Goal: Check status: Check status

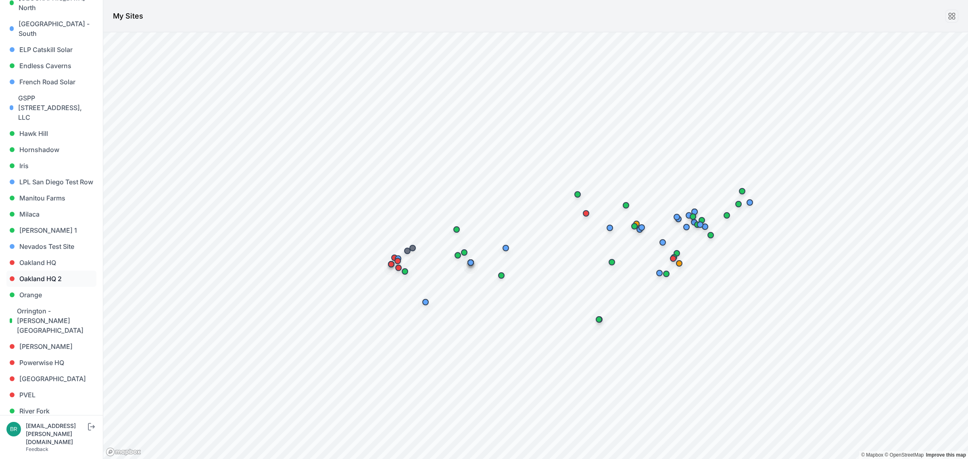
scroll to position [403, 0]
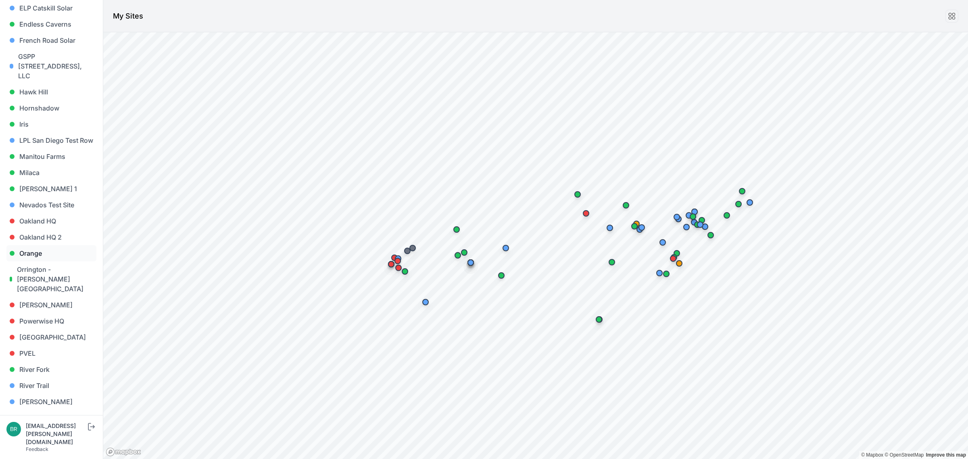
click at [55, 245] on link "Orange" at bounding box center [51, 253] width 90 height 16
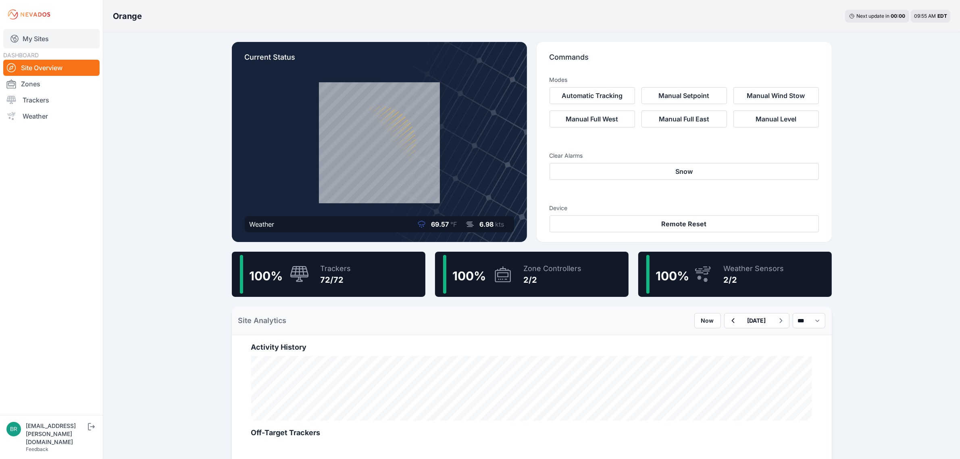
click at [50, 29] on link "My Sites" at bounding box center [51, 38] width 96 height 19
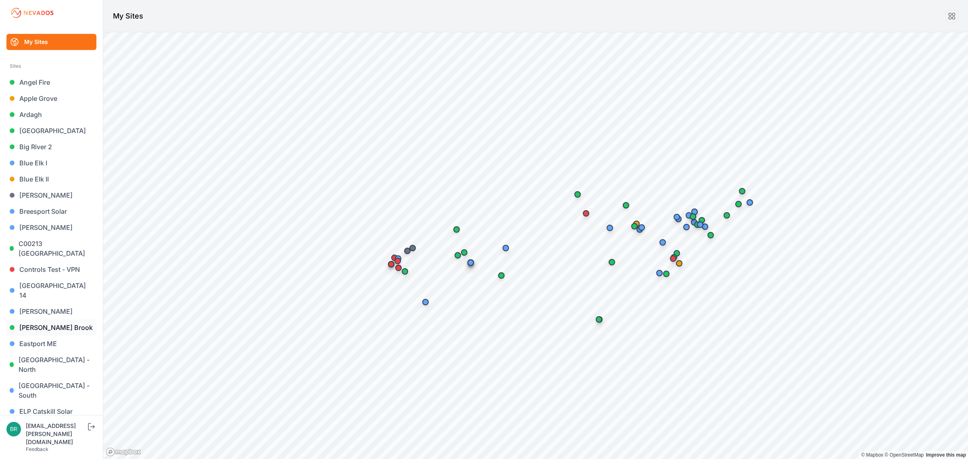
click at [46, 319] on link "[PERSON_NAME] Brook" at bounding box center [51, 327] width 90 height 16
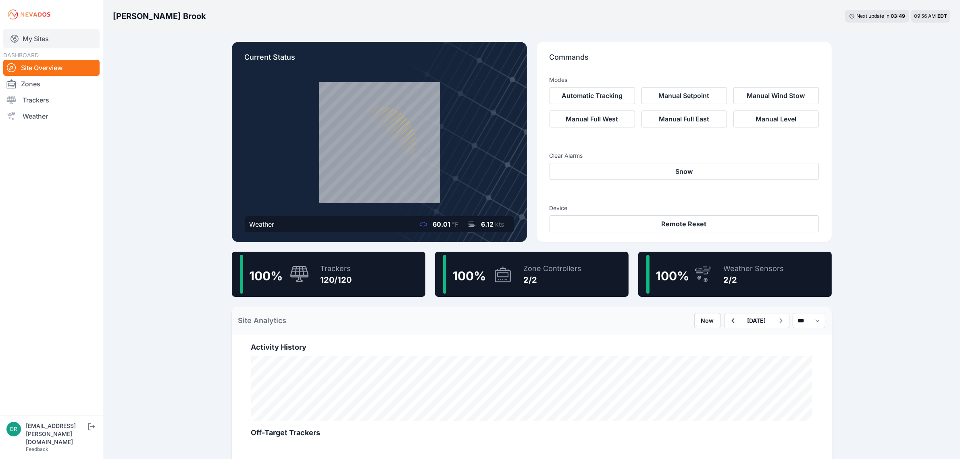
click at [65, 41] on link "My Sites" at bounding box center [51, 38] width 96 height 19
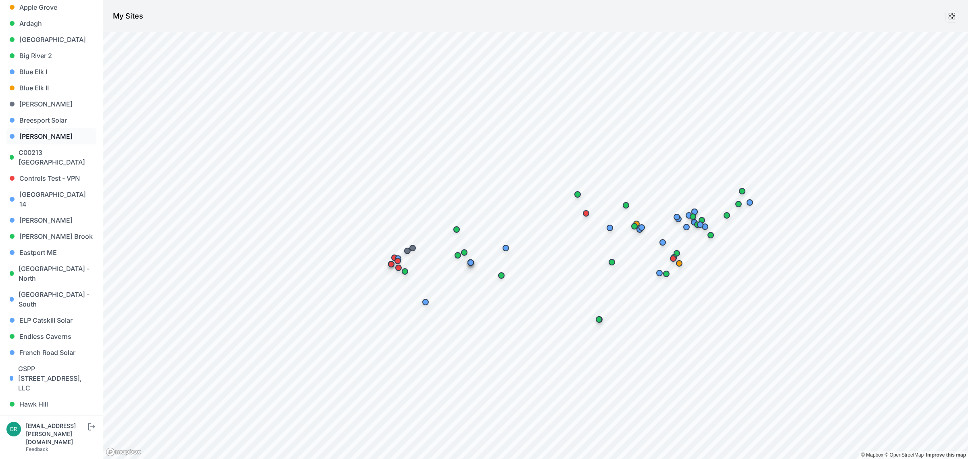
scroll to position [302, 0]
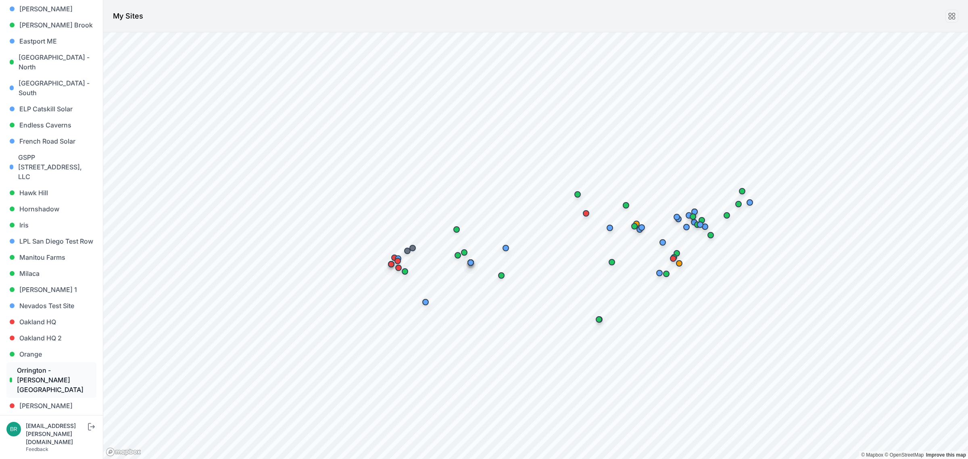
click at [39, 362] on link "Orrington - [PERSON_NAME][GEOGRAPHIC_DATA]" at bounding box center [51, 379] width 90 height 35
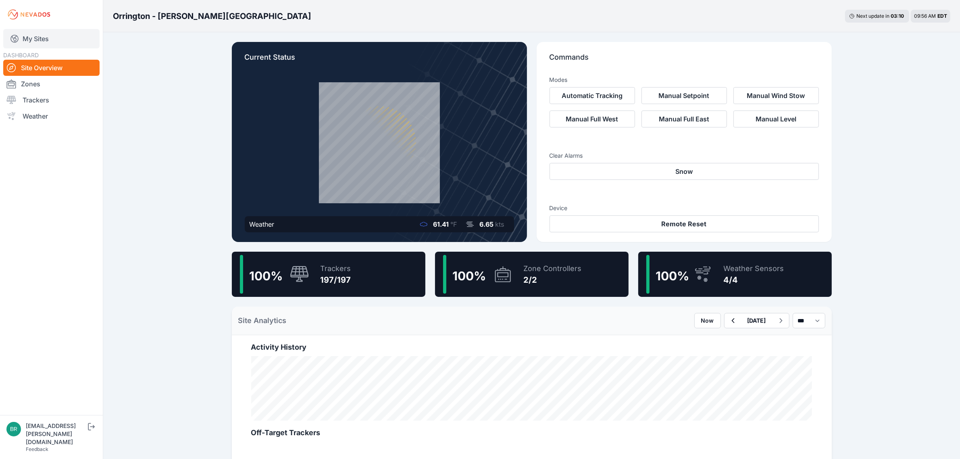
click at [53, 45] on link "My Sites" at bounding box center [51, 38] width 96 height 19
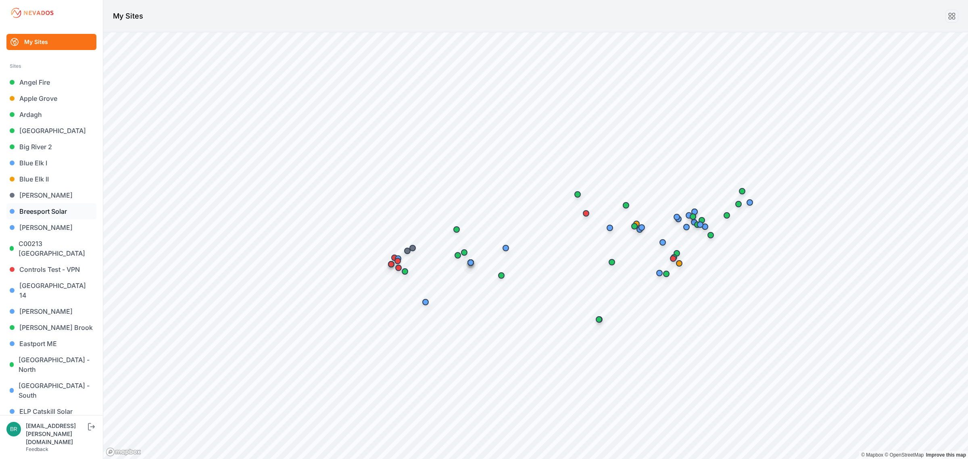
click at [50, 215] on link "Breesport Solar" at bounding box center [51, 211] width 90 height 16
click at [54, 97] on link "Apple Grove" at bounding box center [51, 98] width 90 height 16
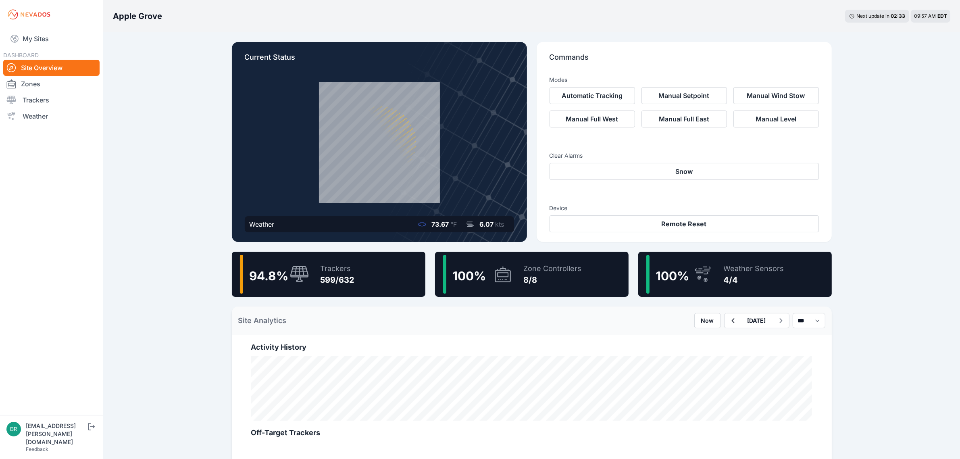
click at [56, 53] on div "DASHBOARD Site Overview Zones Trackers Weather" at bounding box center [51, 87] width 96 height 74
click at [62, 42] on link "My Sites" at bounding box center [51, 38] width 96 height 19
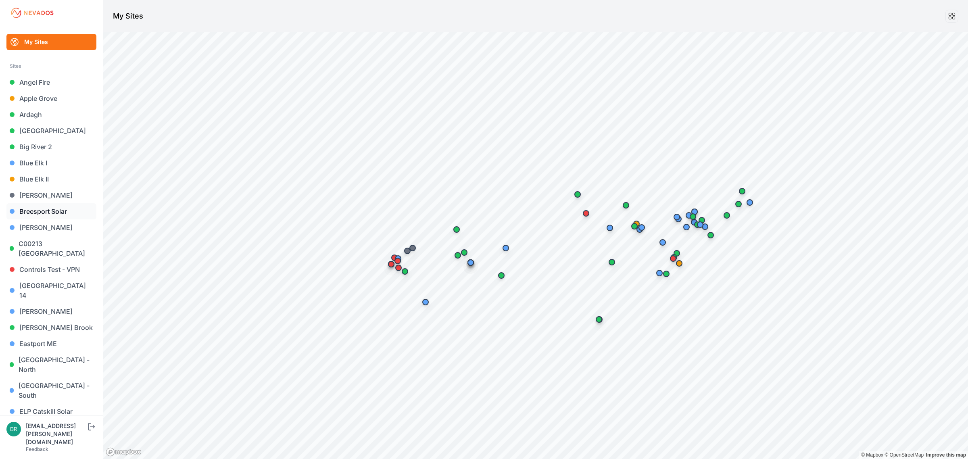
click at [34, 216] on link "Breesport Solar" at bounding box center [51, 211] width 90 height 16
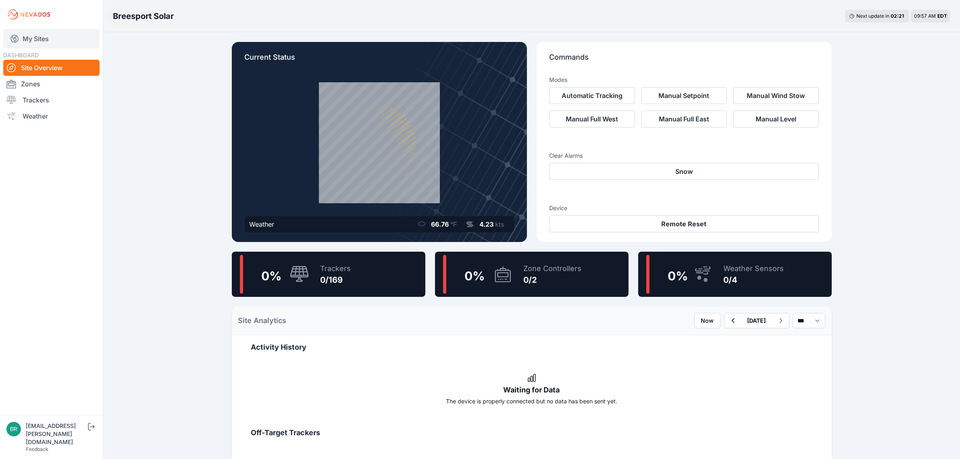
click at [48, 33] on link "My Sites" at bounding box center [51, 38] width 96 height 19
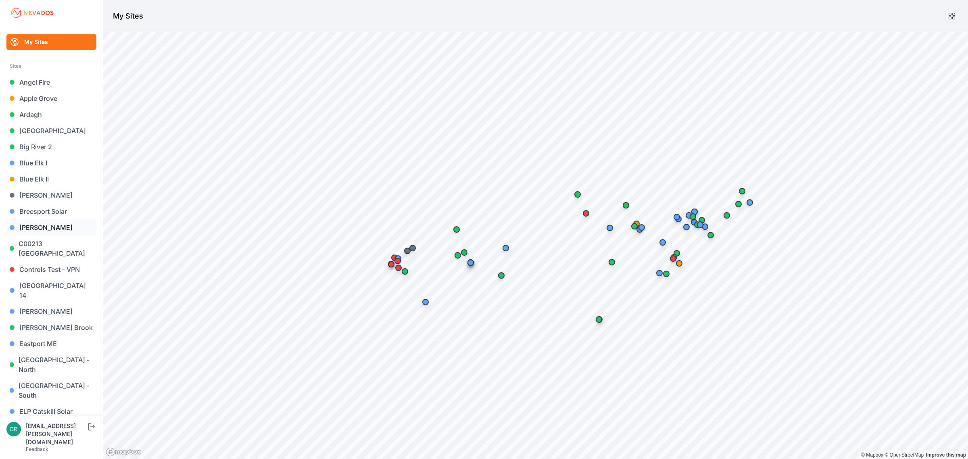
click at [59, 227] on link "Byron" at bounding box center [51, 227] width 90 height 16
click at [49, 225] on link "[PERSON_NAME]" at bounding box center [51, 227] width 90 height 16
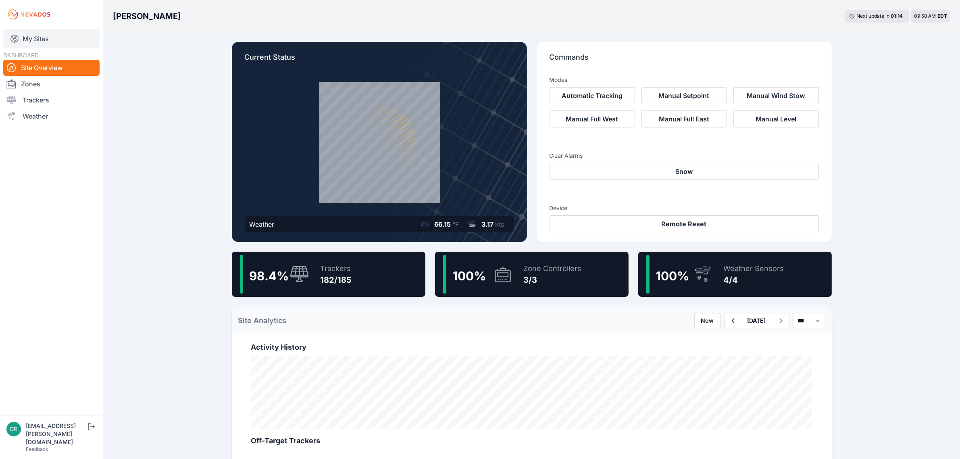
click at [74, 45] on link "My Sites" at bounding box center [51, 38] width 96 height 19
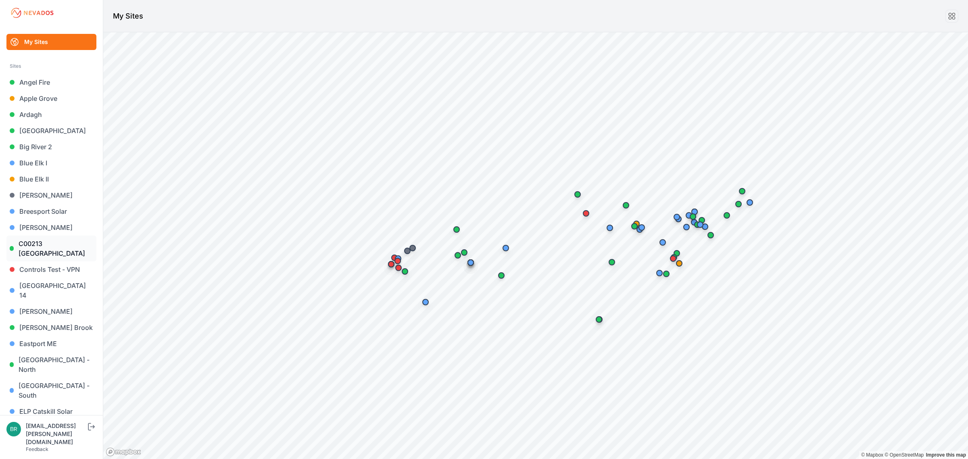
click at [54, 253] on link "C00213 [GEOGRAPHIC_DATA]" at bounding box center [51, 248] width 90 height 26
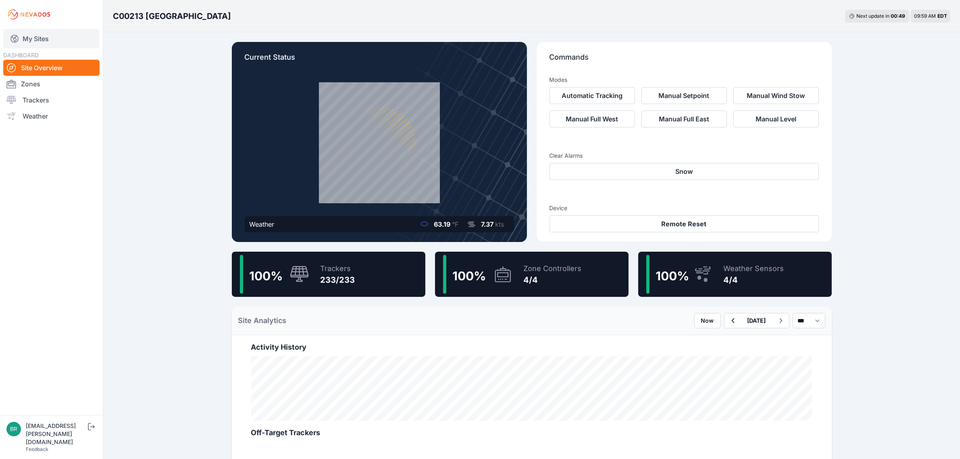
click at [61, 35] on link "My Sites" at bounding box center [51, 38] width 96 height 19
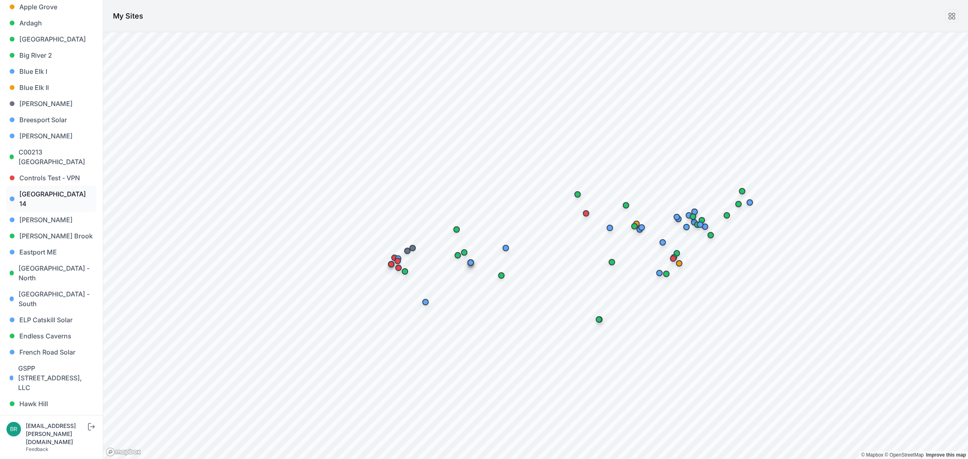
scroll to position [101, 0]
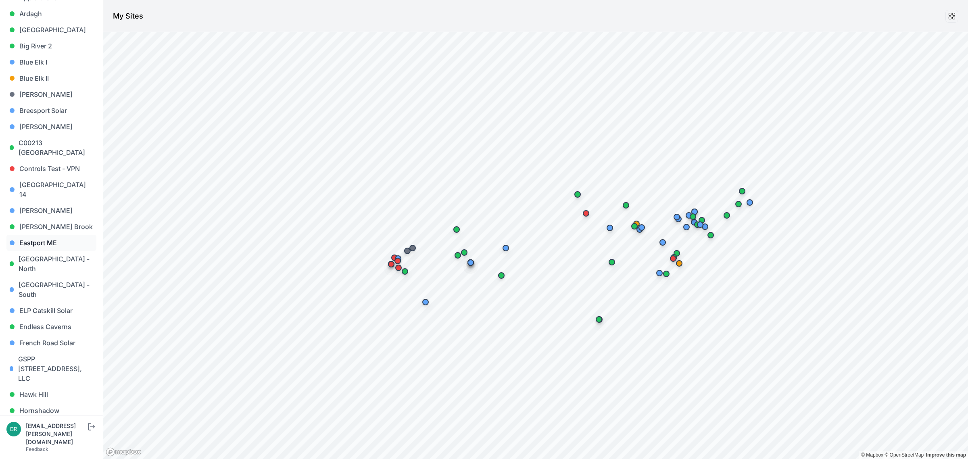
click at [55, 235] on link "Eastport ME" at bounding box center [51, 243] width 90 height 16
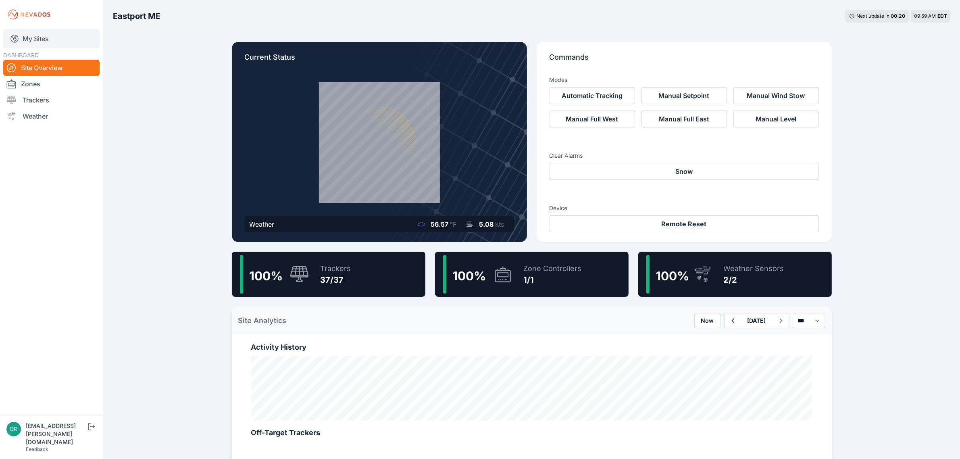
click at [71, 38] on link "My Sites" at bounding box center [51, 38] width 96 height 19
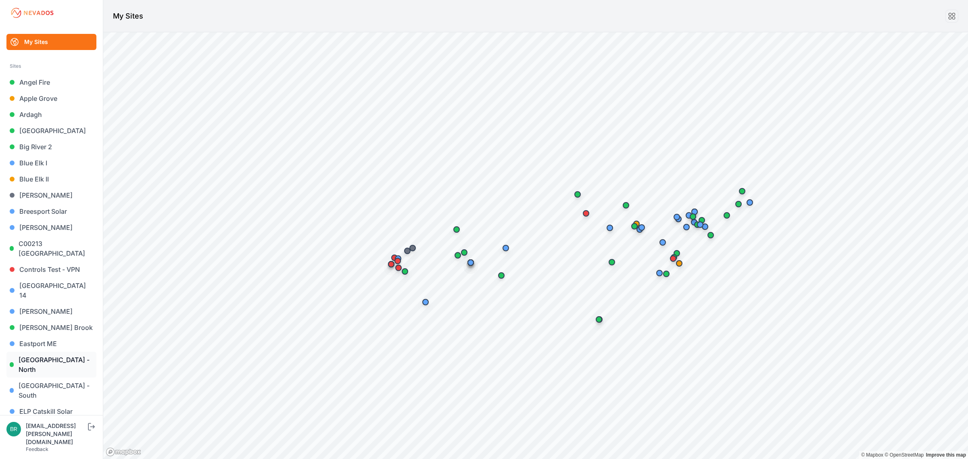
click at [62, 352] on link "East Road - North" at bounding box center [51, 365] width 90 height 26
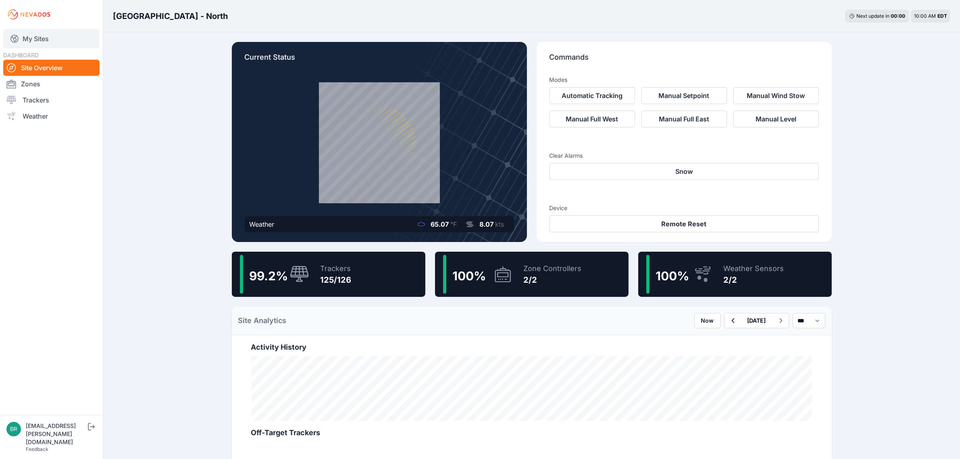
click at [37, 40] on link "My Sites" at bounding box center [51, 38] width 96 height 19
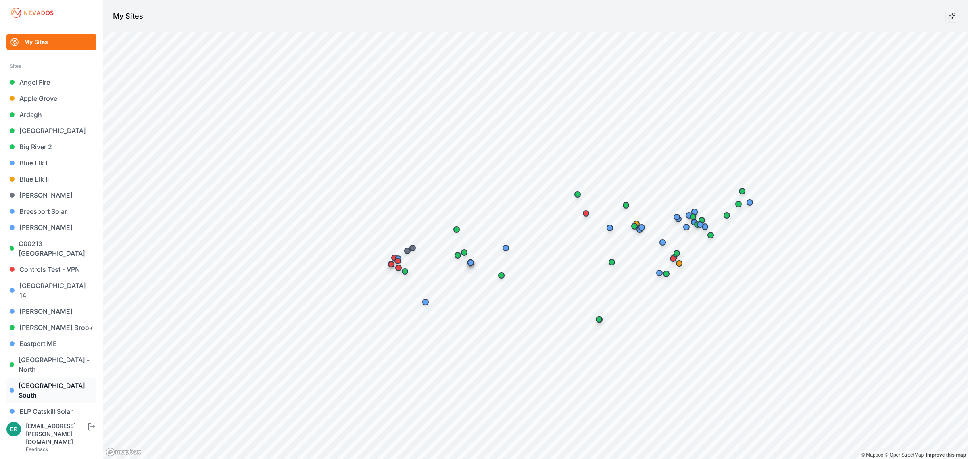
click at [71, 377] on link "East Road - South" at bounding box center [51, 390] width 90 height 26
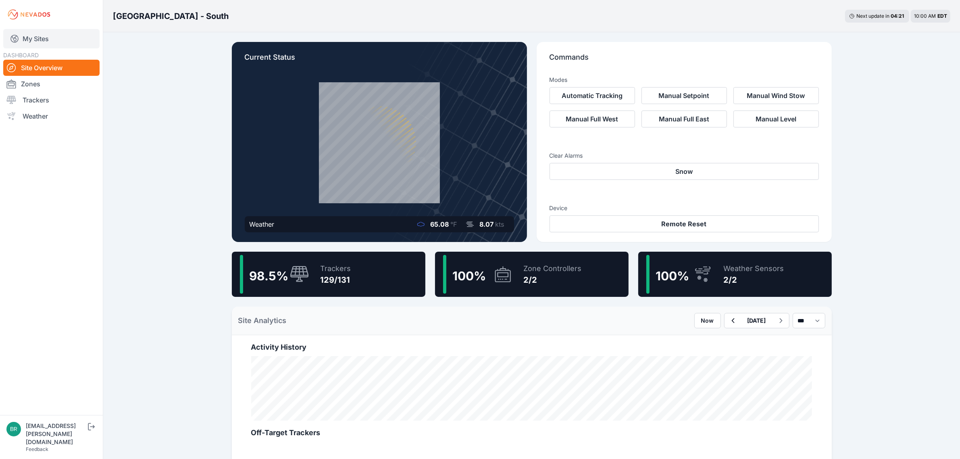
click at [64, 33] on link "My Sites" at bounding box center [51, 38] width 96 height 19
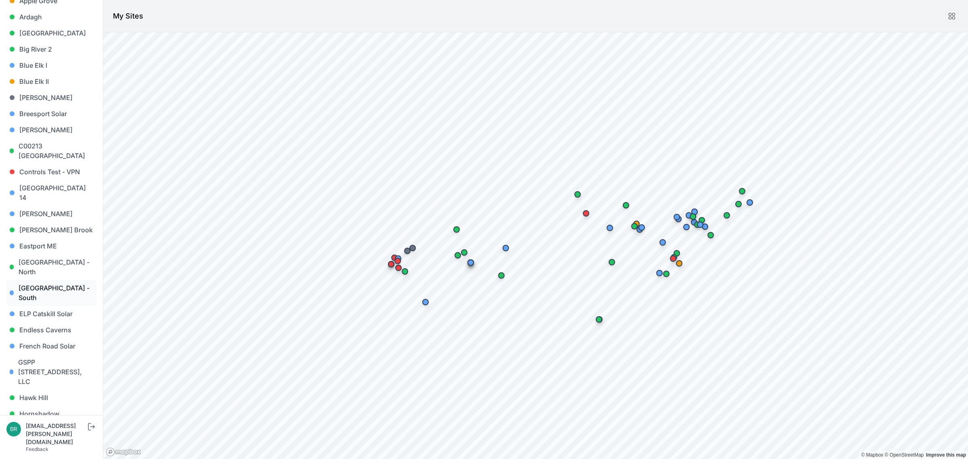
scroll to position [101, 0]
click at [69, 319] on link "Endless Caverns" at bounding box center [51, 327] width 90 height 16
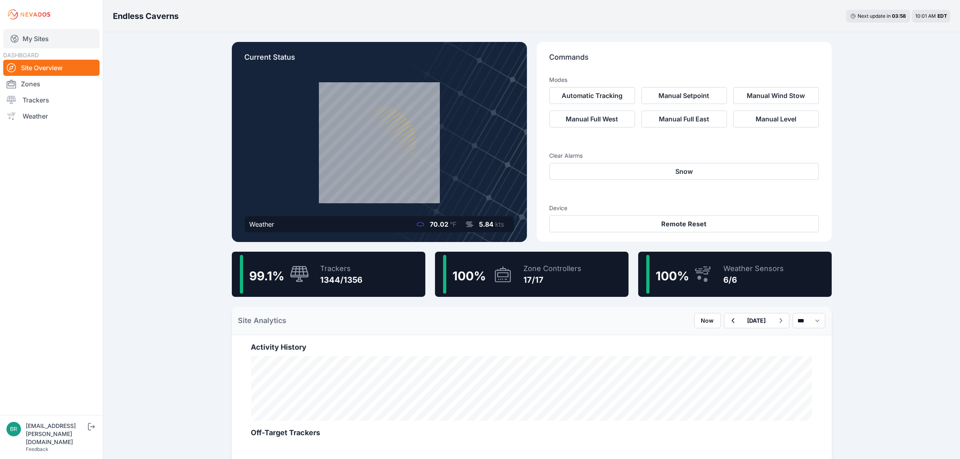
click at [61, 37] on link "My Sites" at bounding box center [51, 38] width 96 height 19
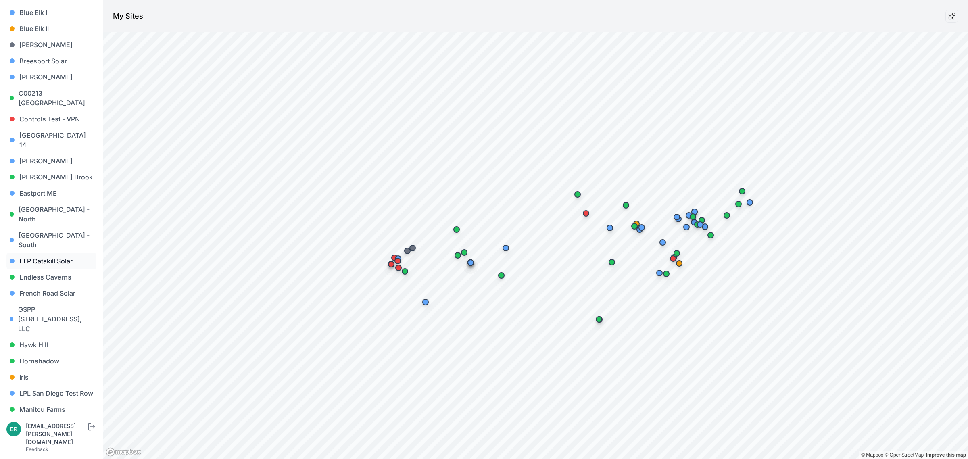
scroll to position [151, 0]
click at [62, 336] on link "Hawk Hill" at bounding box center [51, 344] width 90 height 16
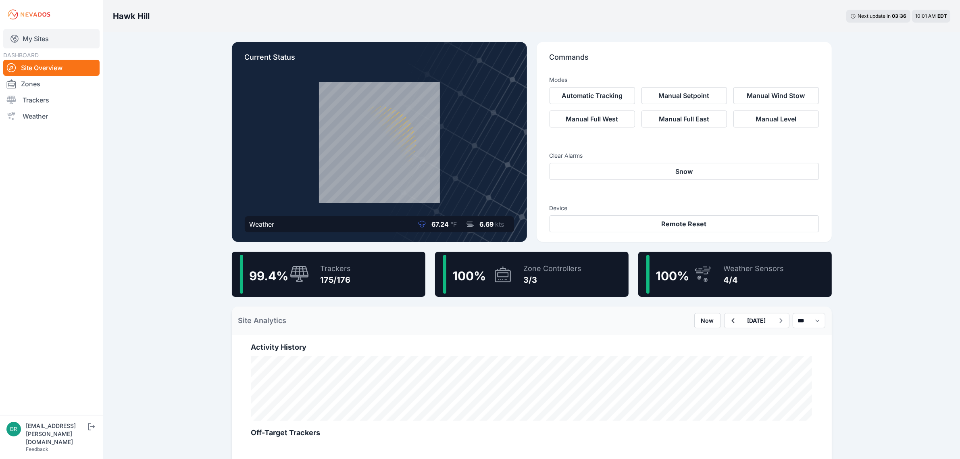
click at [45, 35] on link "My Sites" at bounding box center [51, 38] width 96 height 19
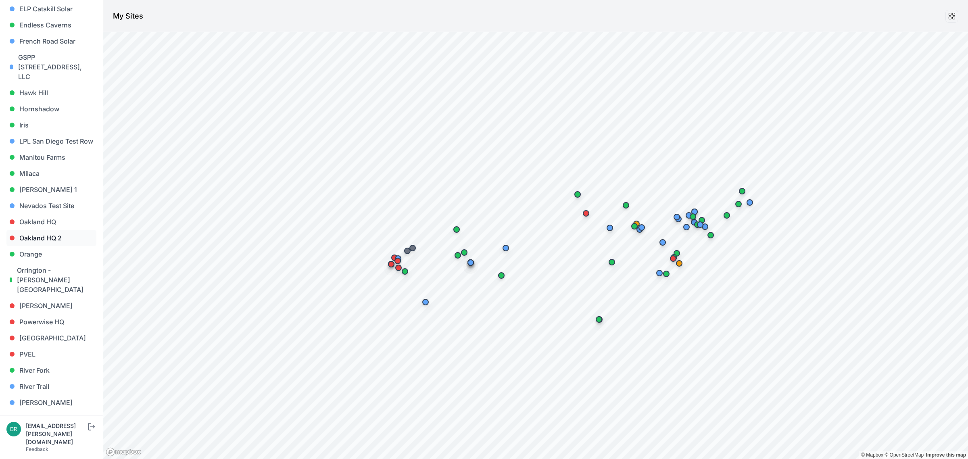
scroll to position [403, 0]
click at [62, 181] on link "Montgomery 1" at bounding box center [51, 189] width 90 height 16
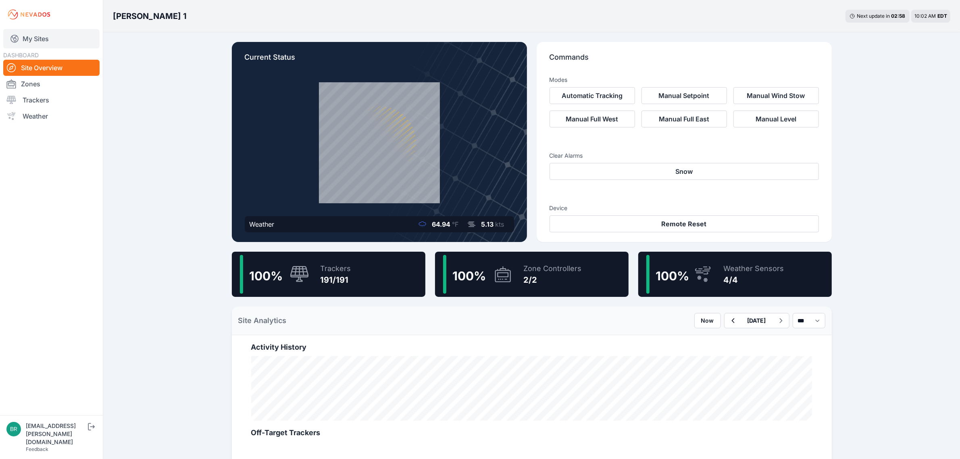
click at [46, 42] on link "My Sites" at bounding box center [51, 38] width 96 height 19
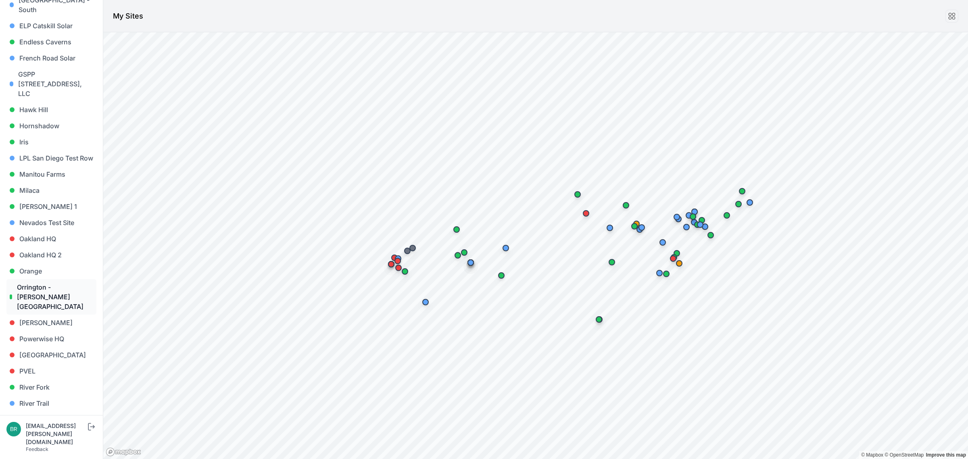
scroll to position [454, 0]
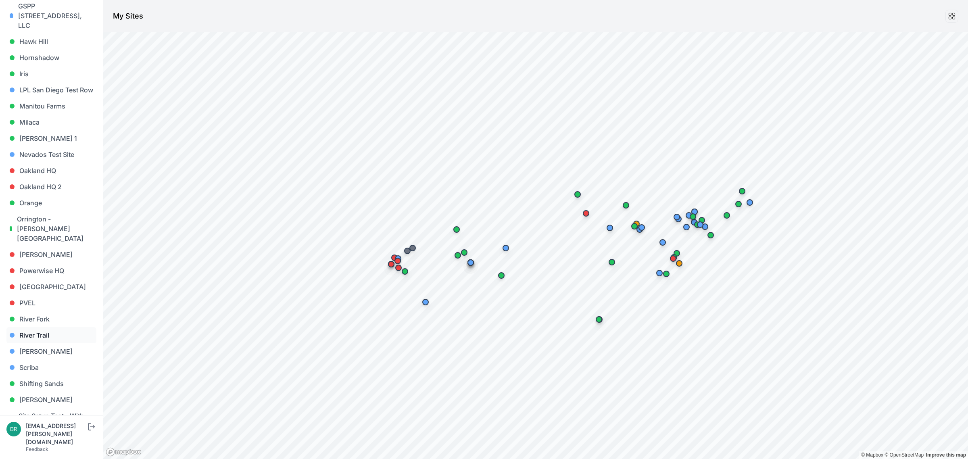
click at [65, 327] on link "River Trail" at bounding box center [51, 335] width 90 height 16
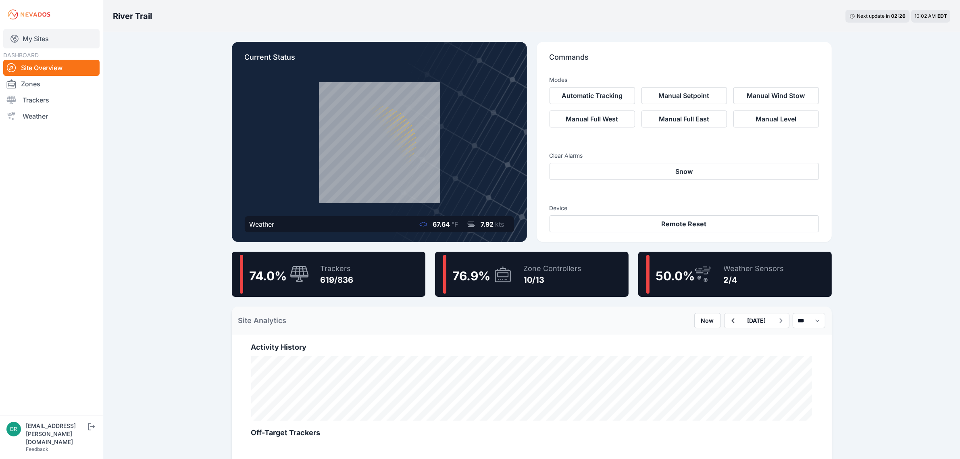
click at [45, 37] on link "My Sites" at bounding box center [51, 38] width 96 height 19
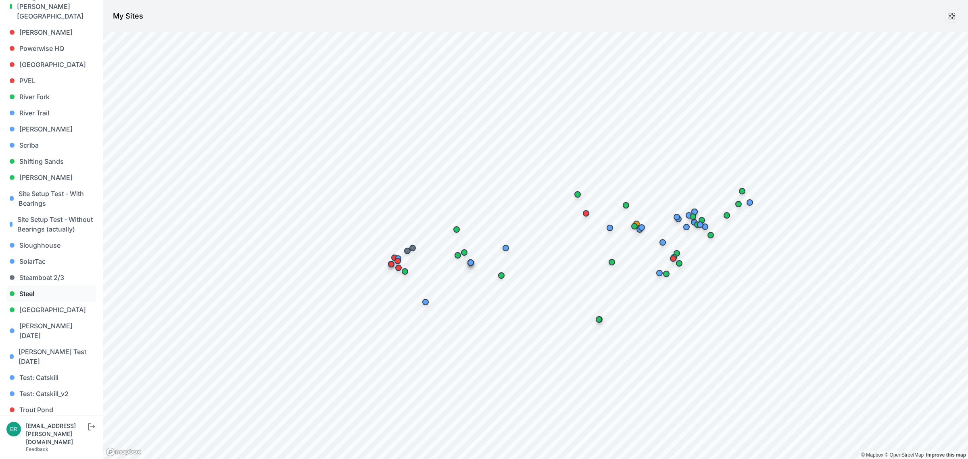
scroll to position [687, 0]
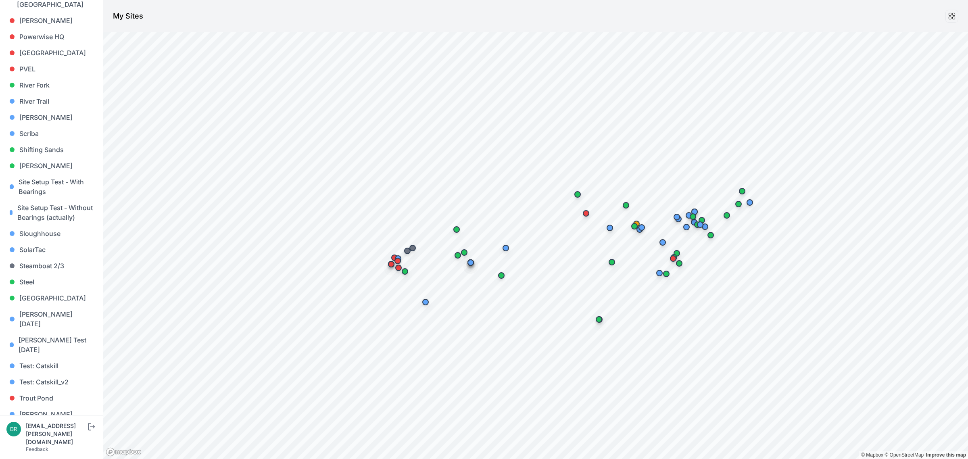
click at [54, 438] on link "Wolcott Hill" at bounding box center [51, 451] width 90 height 26
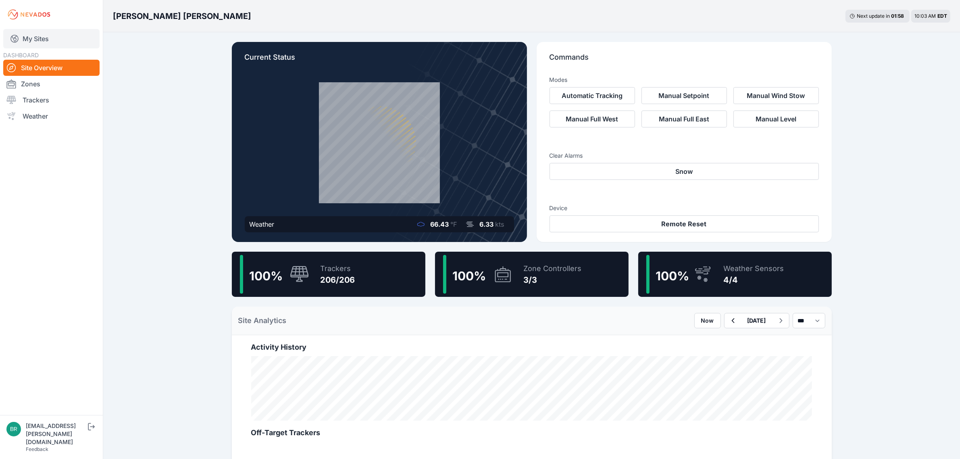
click at [53, 38] on link "My Sites" at bounding box center [51, 38] width 96 height 19
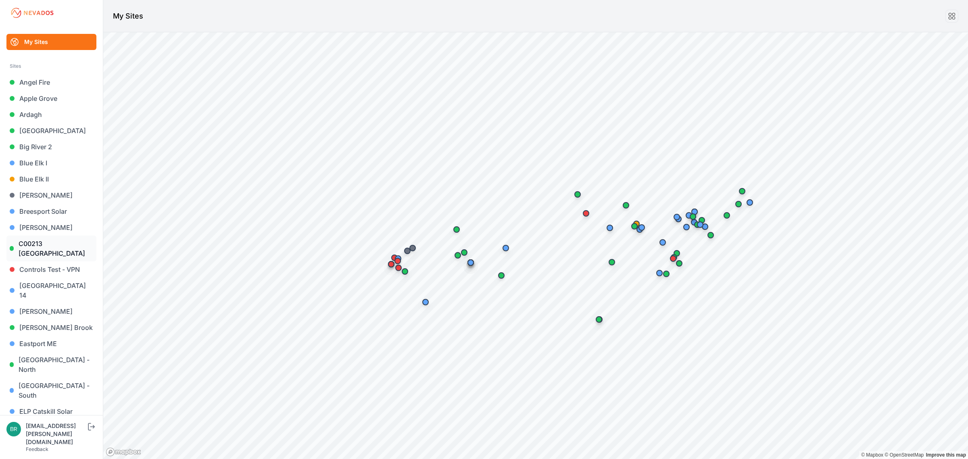
click at [63, 240] on link "C00213 ME Dayton South St" at bounding box center [51, 248] width 90 height 26
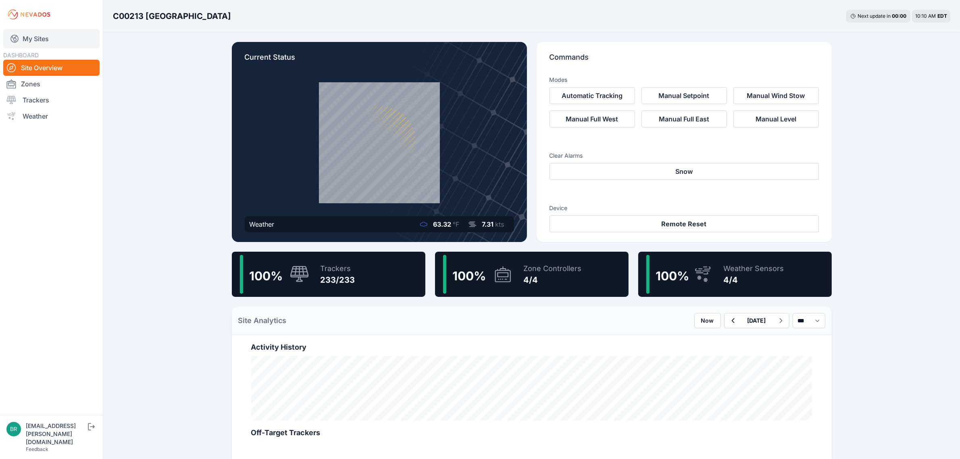
click at [19, 33] on link "My Sites" at bounding box center [51, 38] width 96 height 19
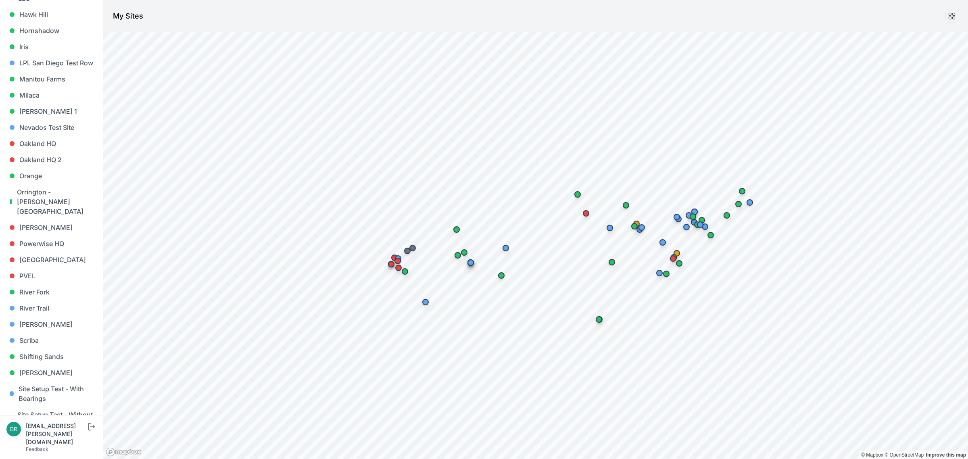
scroll to position [687, 0]
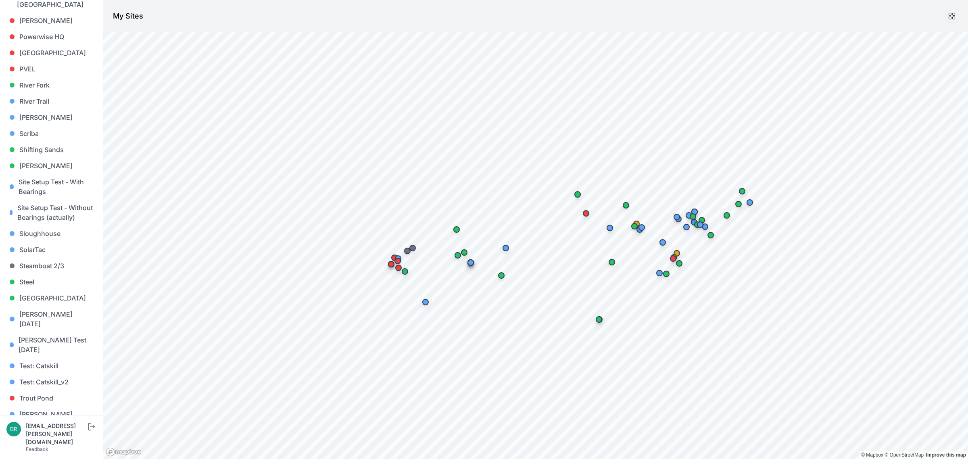
click at [44, 438] on link "Wolcott Hill" at bounding box center [51, 451] width 90 height 26
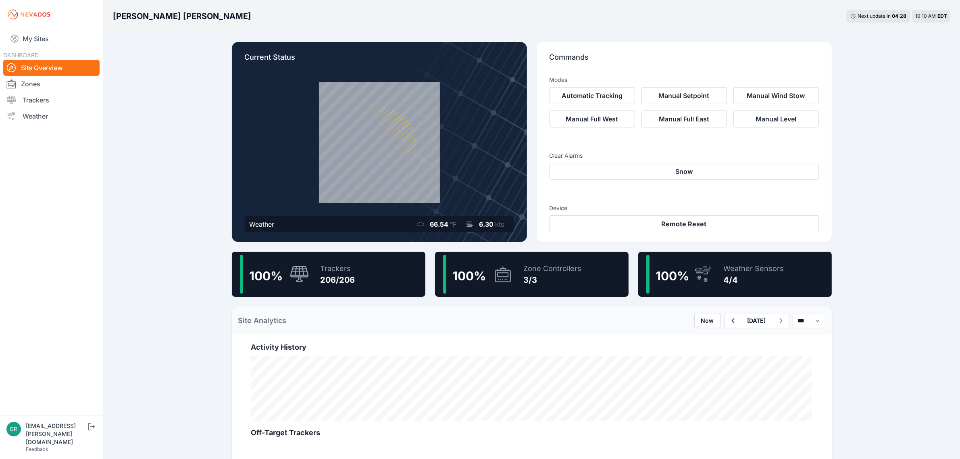
click at [325, 265] on div "Trackers" at bounding box center [338, 268] width 35 height 11
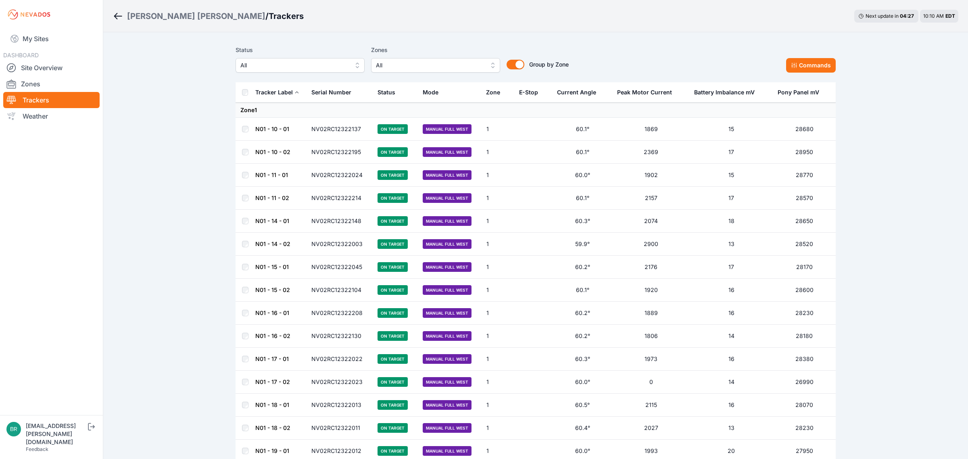
click at [329, 71] on button "All" at bounding box center [299, 65] width 129 height 15
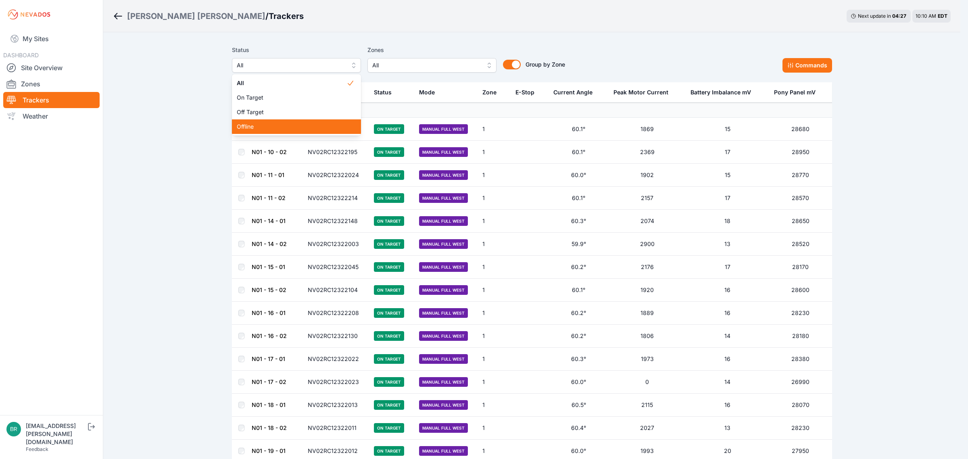
click at [305, 122] on div "Offline" at bounding box center [296, 126] width 129 height 15
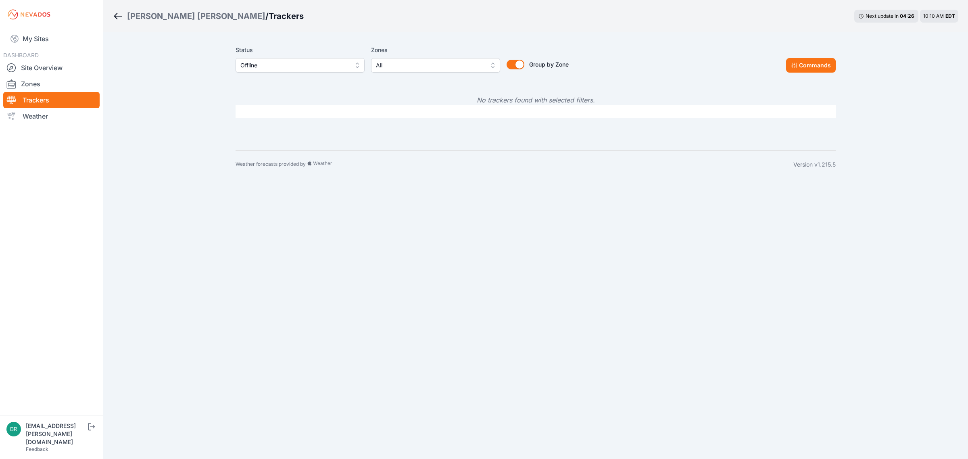
click at [298, 67] on span "Offline" at bounding box center [294, 65] width 108 height 10
click at [290, 109] on span "Off Target" at bounding box center [295, 112] width 110 height 8
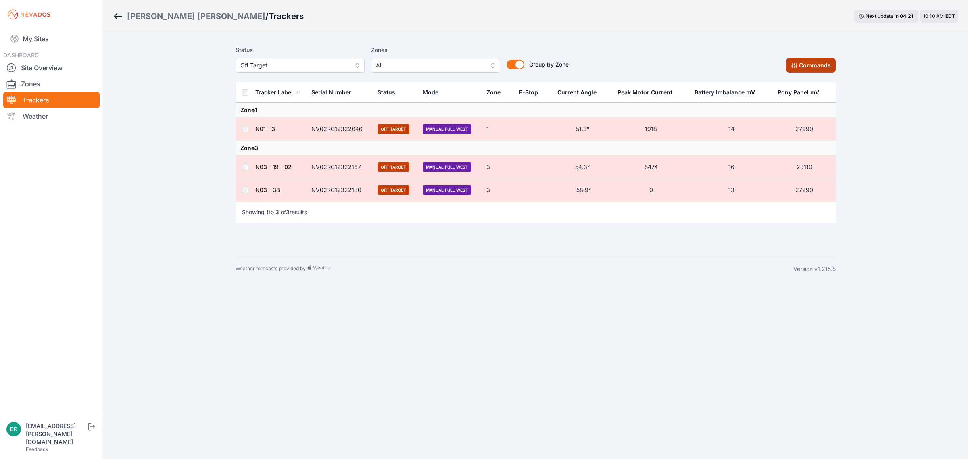
click at [801, 67] on button "Commands" at bounding box center [811, 65] width 50 height 15
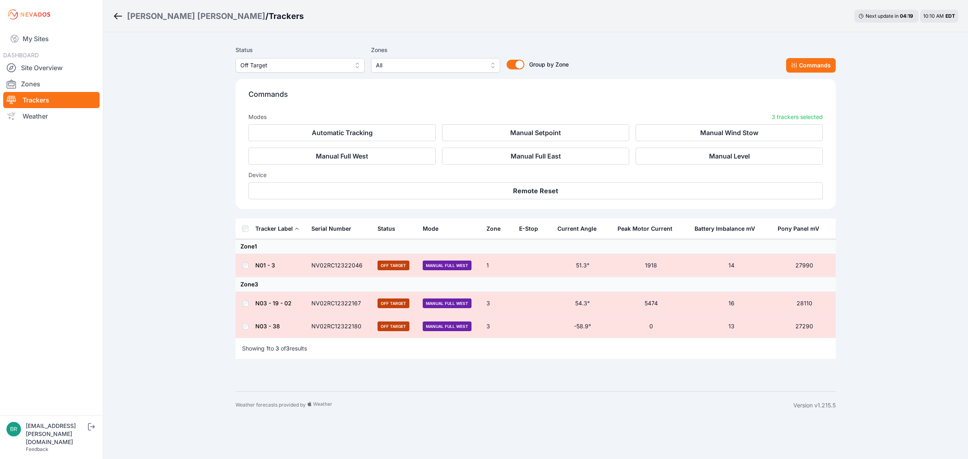
click at [513, 201] on div "Commands Modes 3 trackers selected Automatic Tracking Manual Setpoint Manual Wi…" at bounding box center [535, 144] width 600 height 130
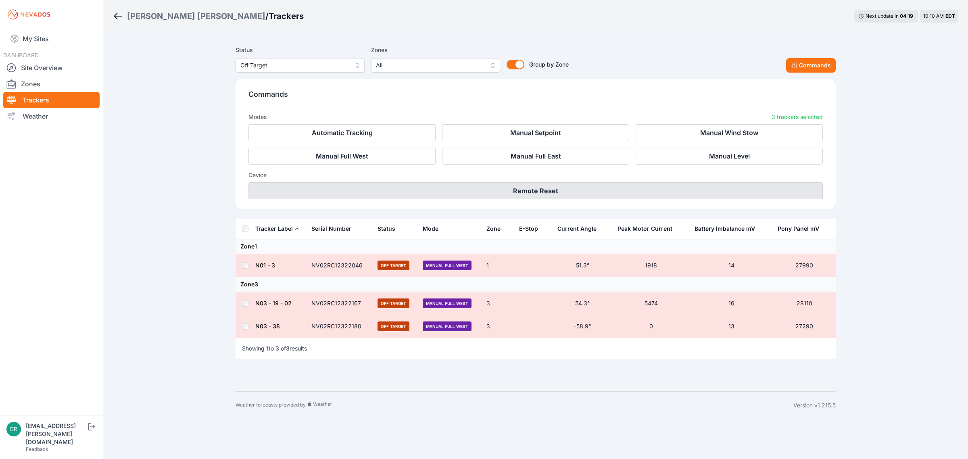
click at [515, 192] on button "Remote Reset" at bounding box center [535, 190] width 574 height 17
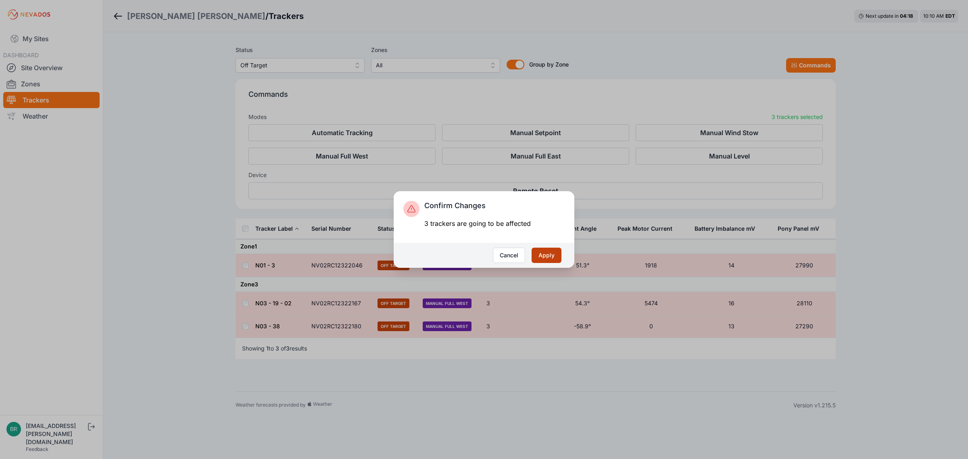
click at [540, 255] on button "Apply" at bounding box center [546, 255] width 30 height 15
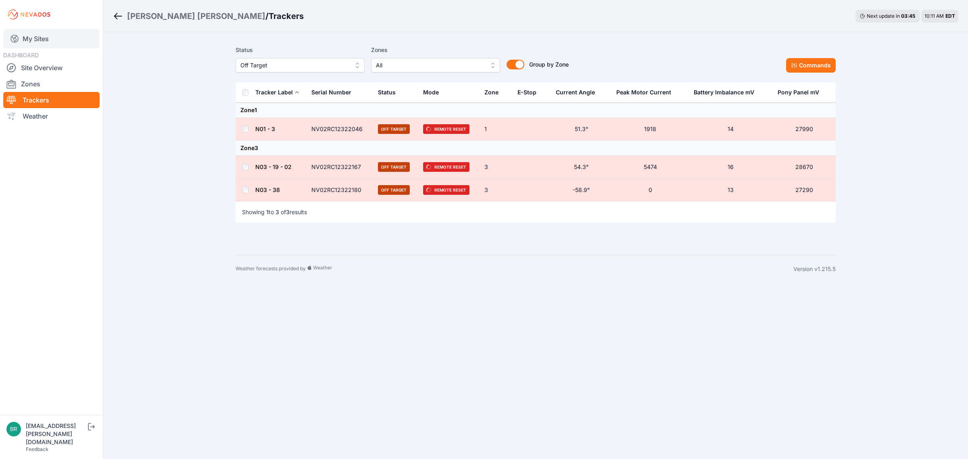
click at [62, 36] on link "My Sites" at bounding box center [51, 38] width 96 height 19
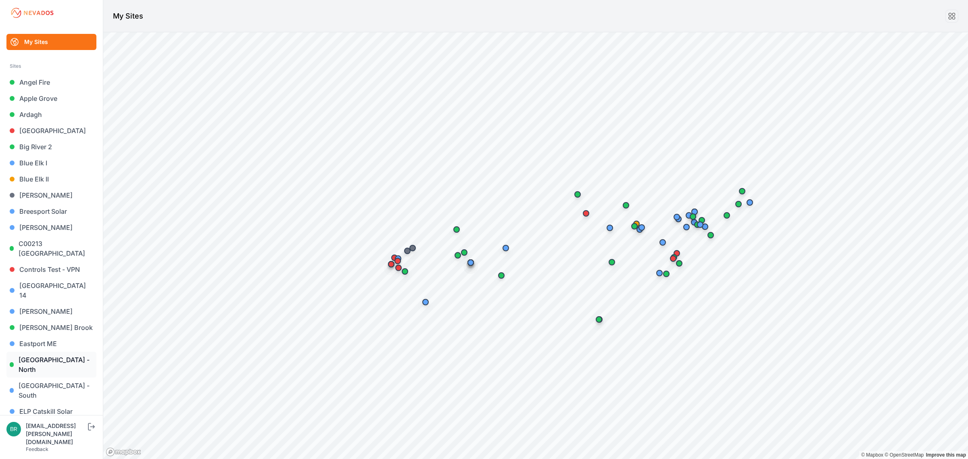
click at [60, 352] on link "[GEOGRAPHIC_DATA] - North" at bounding box center [51, 365] width 90 height 26
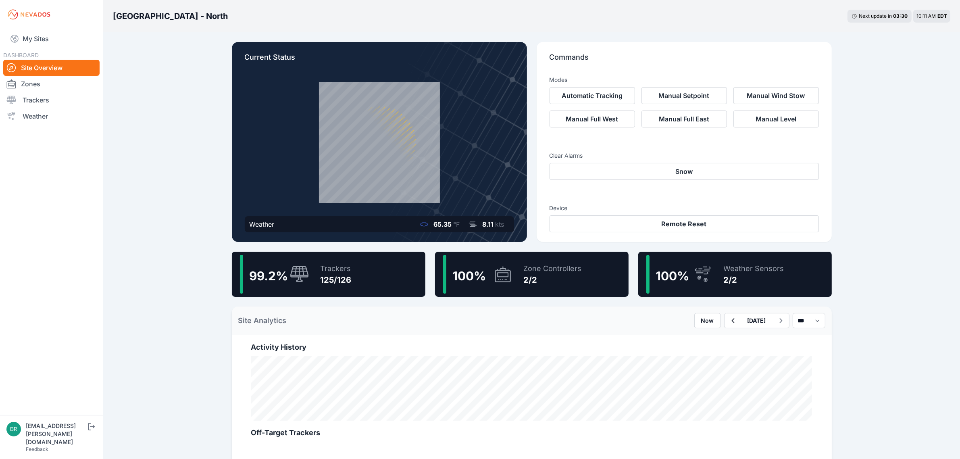
click at [355, 281] on div "99.2 % Trackers 125/126" at bounding box center [329, 274] width 194 height 45
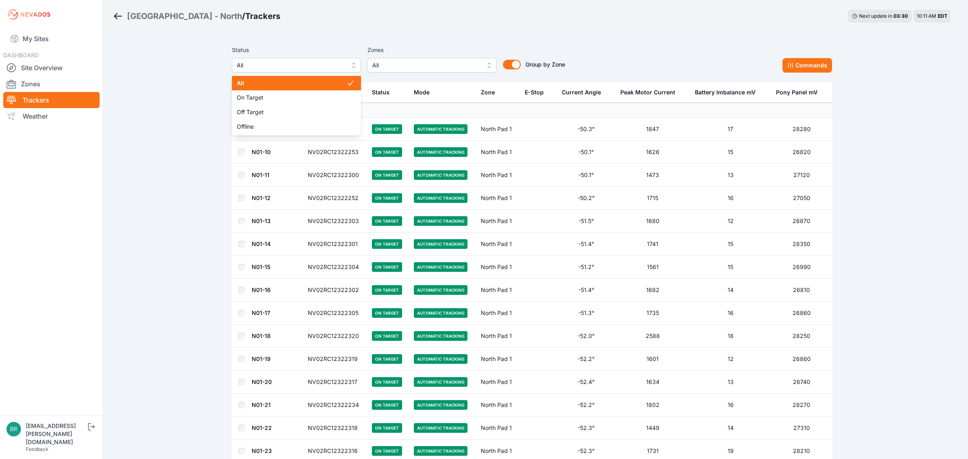
click at [331, 64] on span "All" at bounding box center [291, 65] width 108 height 10
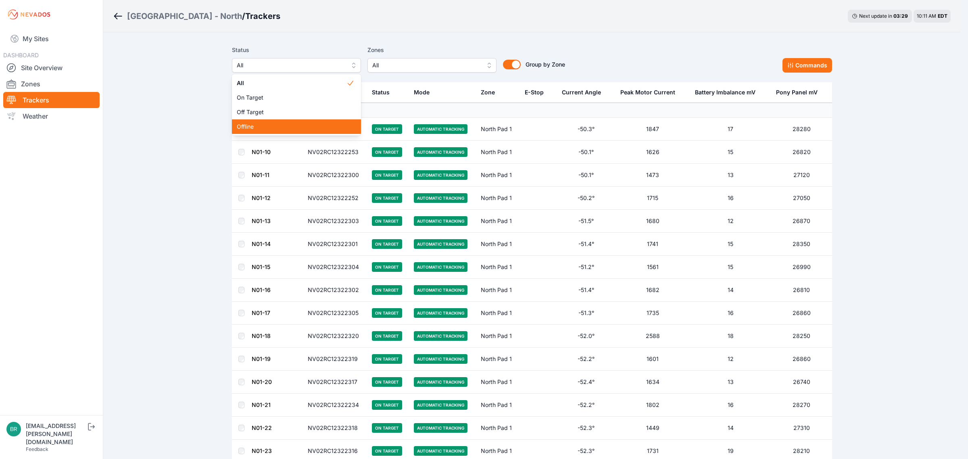
click at [290, 125] on span "Offline" at bounding box center [292, 127] width 110 height 8
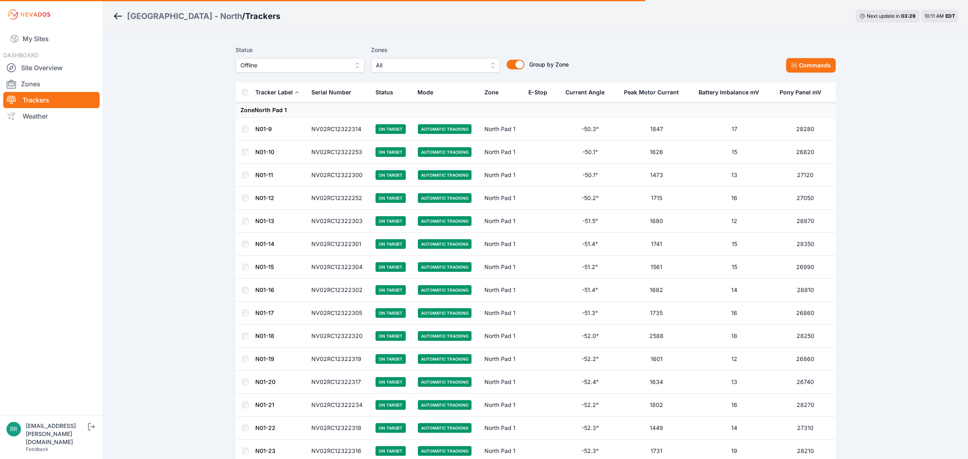
click at [301, 64] on span "Offline" at bounding box center [294, 65] width 108 height 10
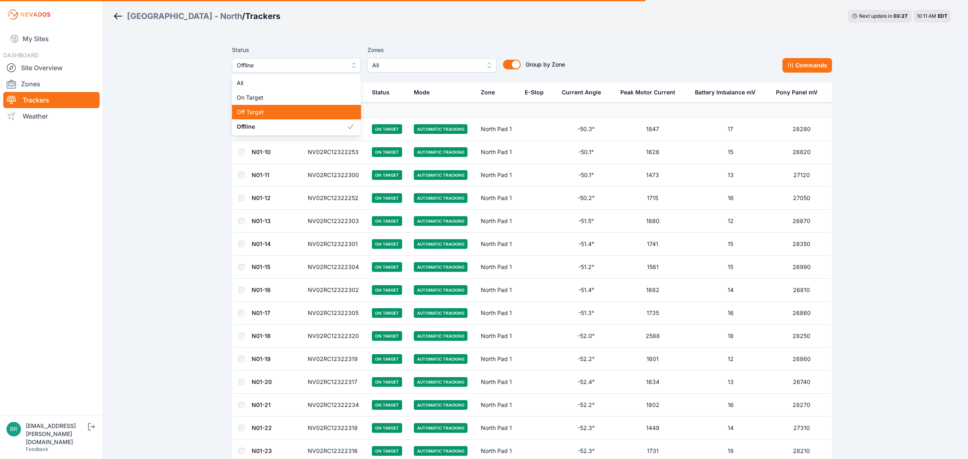
click at [293, 111] on span "Off Target" at bounding box center [292, 112] width 110 height 8
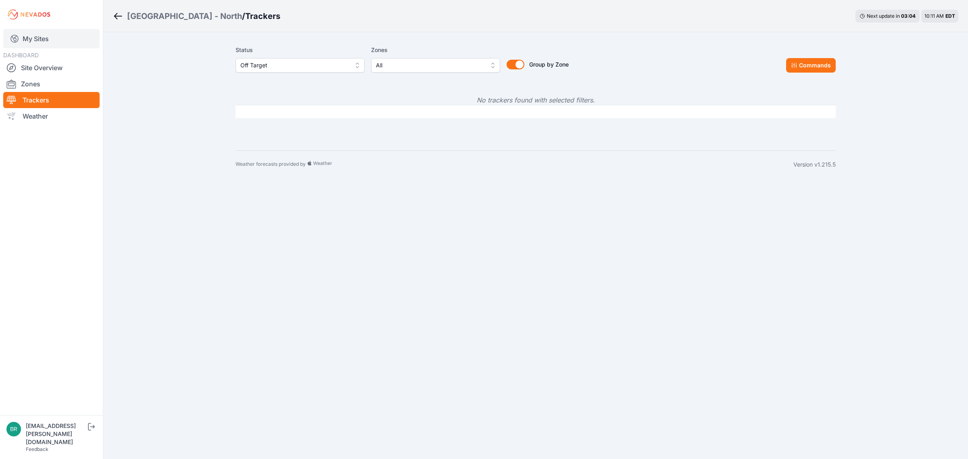
click at [50, 37] on link "My Sites" at bounding box center [51, 38] width 96 height 19
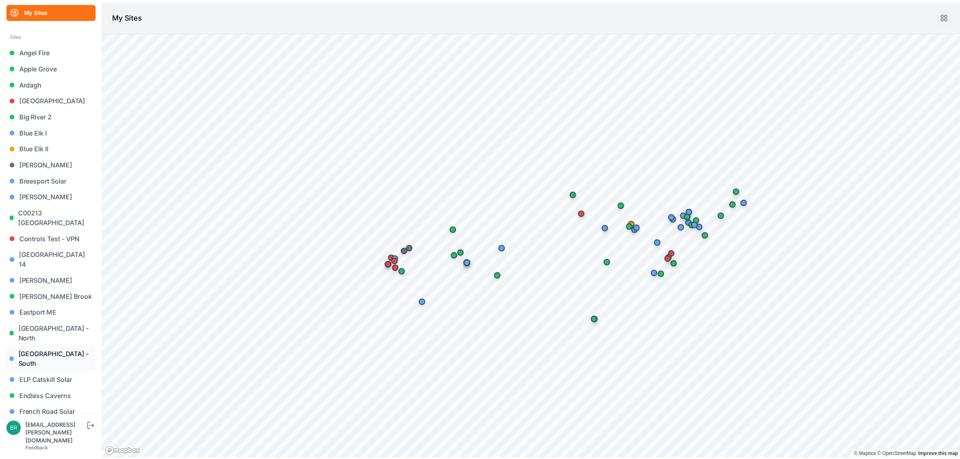
scroll to position [101, 0]
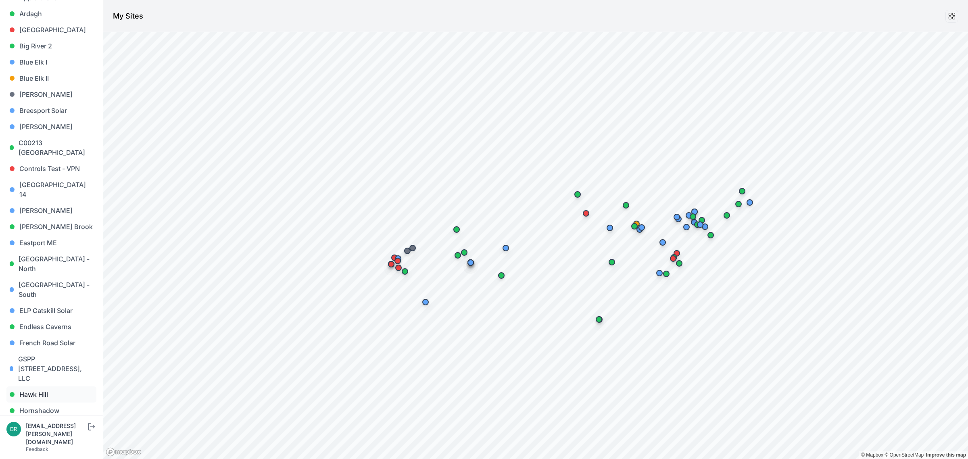
click at [51, 386] on link "Hawk Hill" at bounding box center [51, 394] width 90 height 16
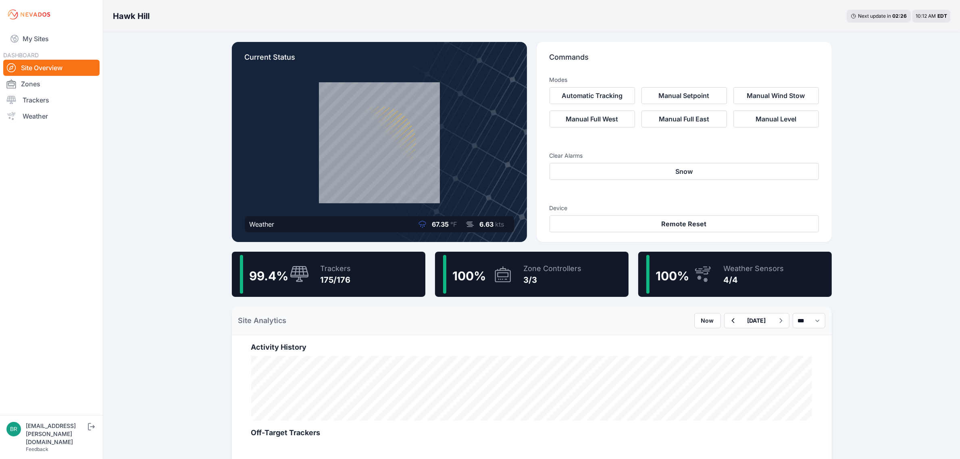
click at [386, 279] on div "99.4 % Trackers 175/176" at bounding box center [329, 274] width 194 height 45
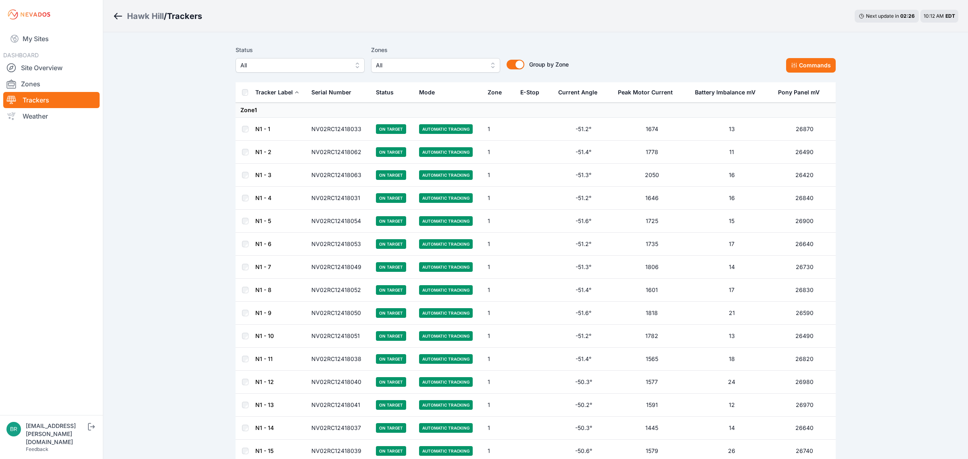
click at [240, 63] on span "All" at bounding box center [294, 65] width 108 height 10
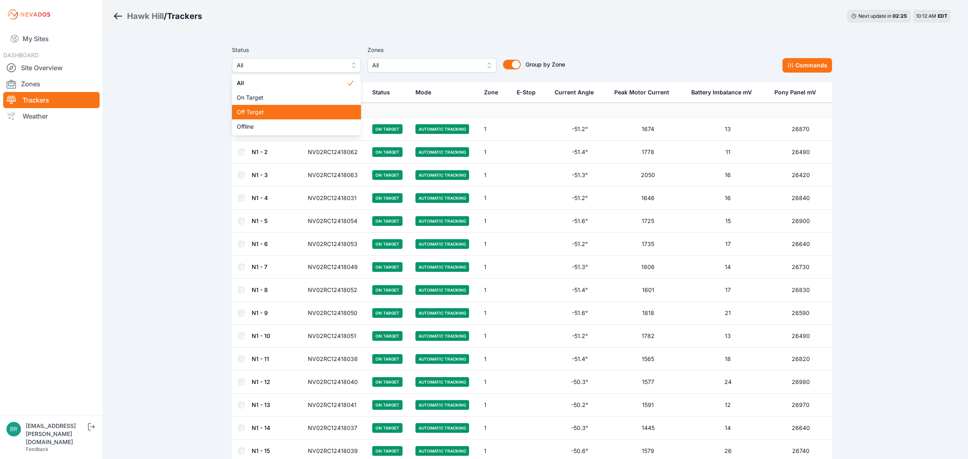
click at [270, 108] on span "Off Target" at bounding box center [292, 112] width 110 height 8
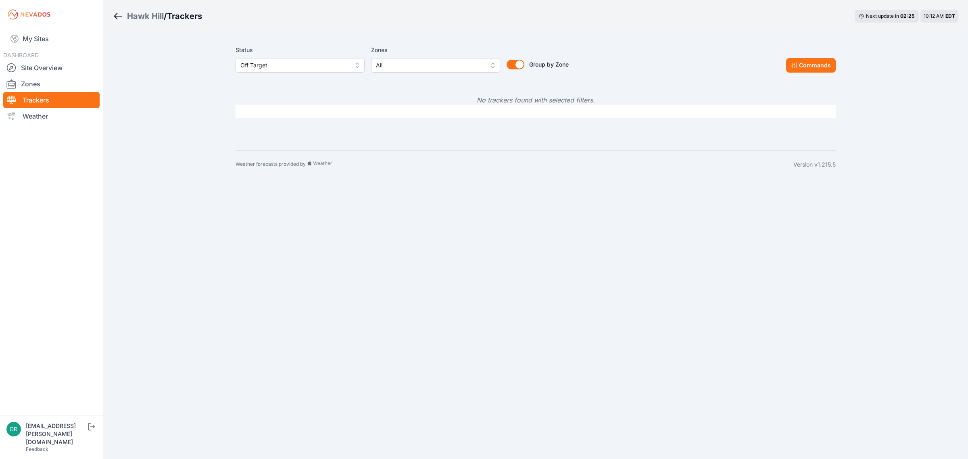
click at [271, 67] on span "Off Target" at bounding box center [294, 65] width 108 height 10
click at [269, 122] on div "Offline" at bounding box center [299, 126] width 129 height 15
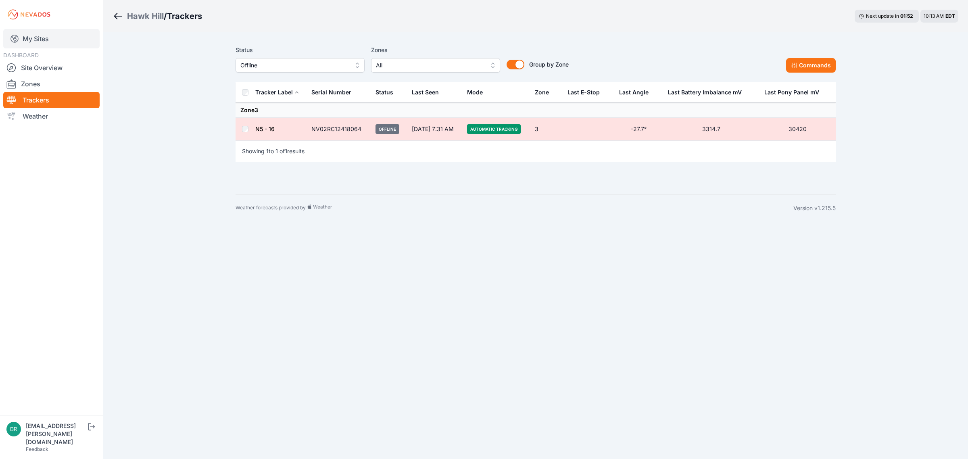
click at [29, 39] on link "My Sites" at bounding box center [51, 38] width 96 height 19
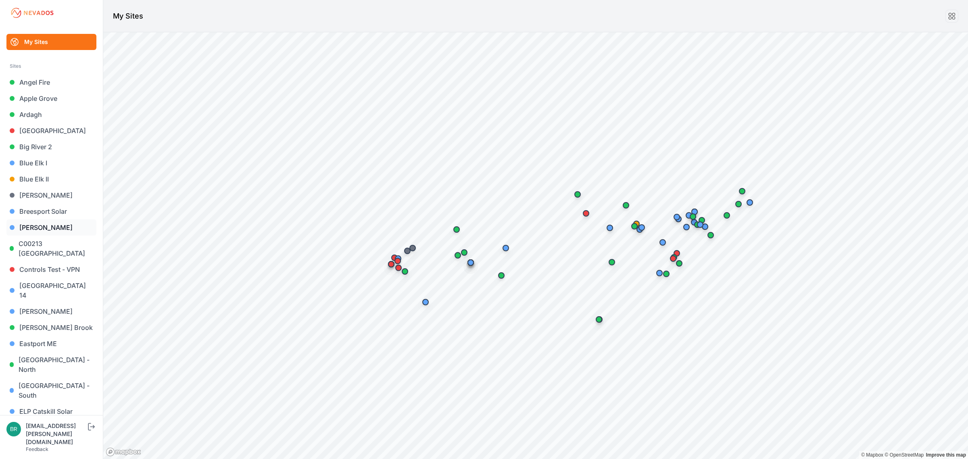
click at [37, 223] on link "Byron" at bounding box center [51, 227] width 90 height 16
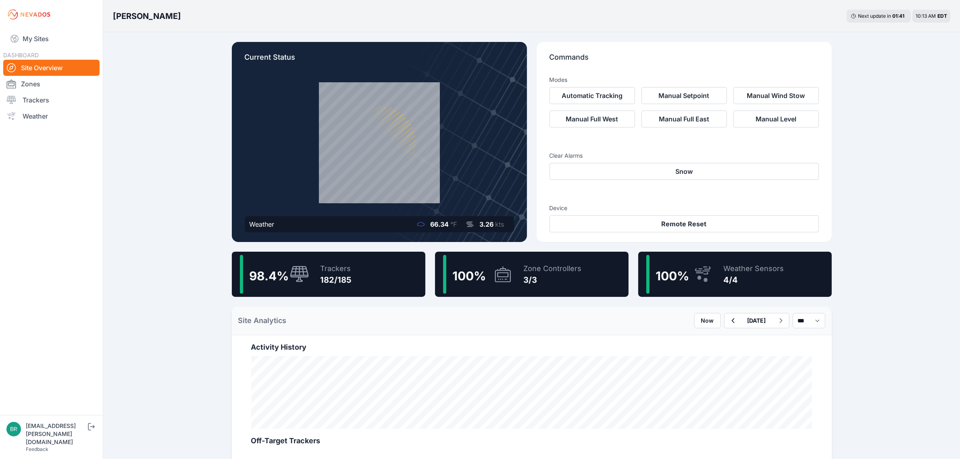
click at [323, 285] on div "182/185" at bounding box center [336, 279] width 31 height 11
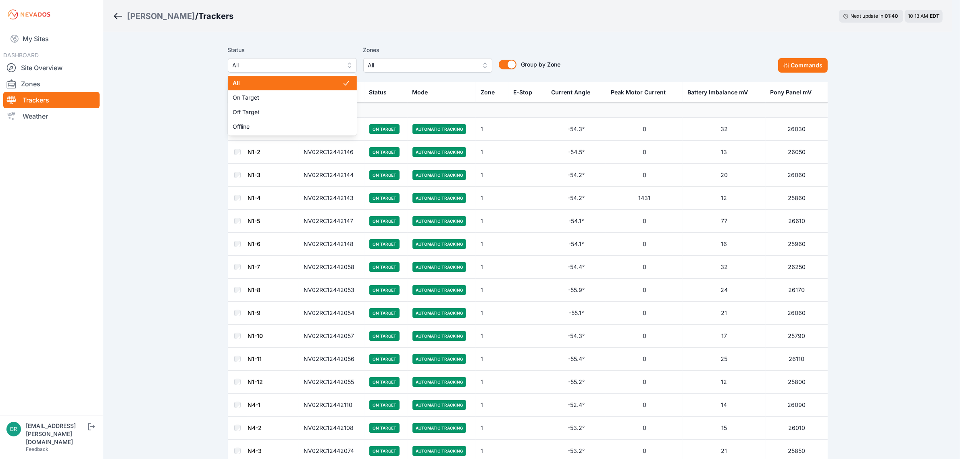
click at [311, 63] on span "All" at bounding box center [287, 65] width 108 height 10
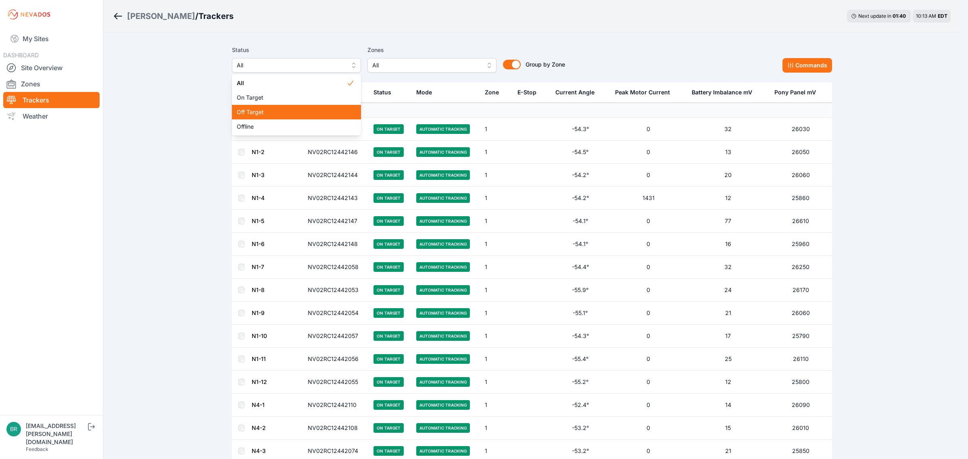
click at [258, 110] on span "Off Target" at bounding box center [292, 112] width 110 height 8
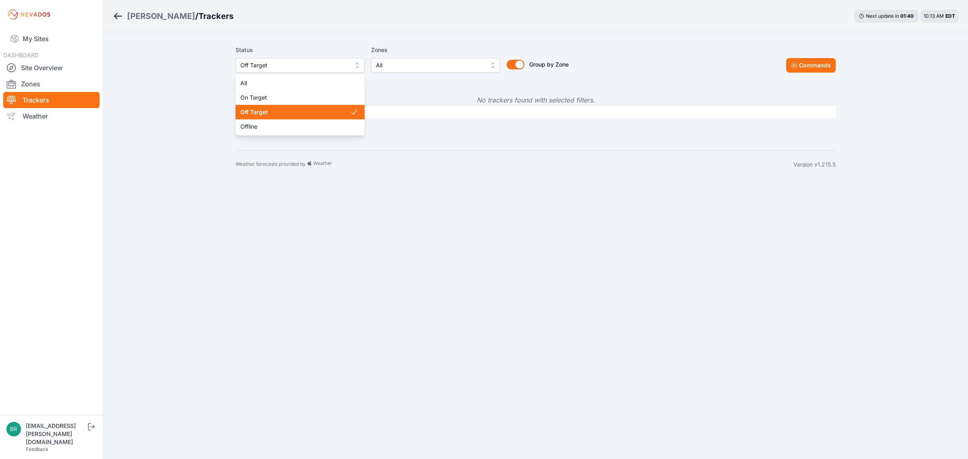
click at [279, 65] on span "Off Target" at bounding box center [294, 65] width 108 height 10
click at [262, 129] on span "Offline" at bounding box center [295, 127] width 110 height 8
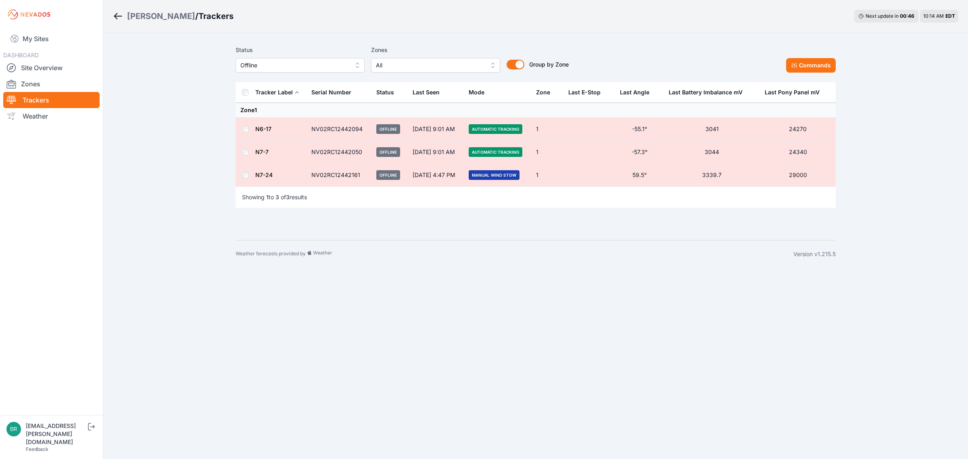
click at [265, 174] on link "N7-24" at bounding box center [263, 174] width 17 height 7
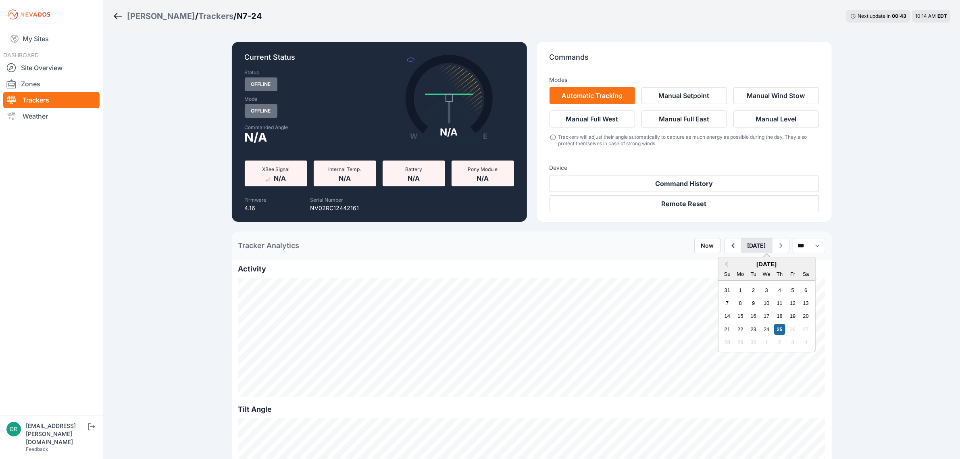
click at [741, 242] on button "September 25" at bounding box center [756, 245] width 31 height 15
click at [726, 265] on span "Previous Month" at bounding box center [726, 264] width 0 height 9
click at [774, 333] on div "21" at bounding box center [779, 329] width 11 height 11
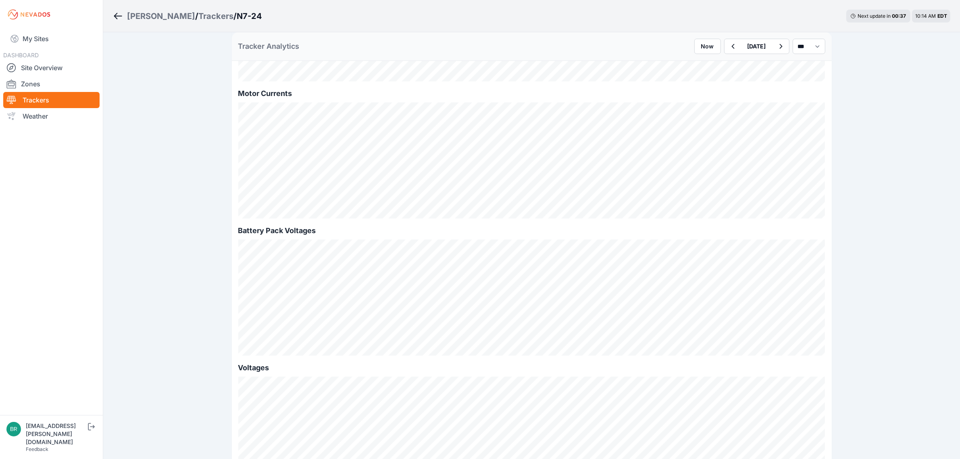
scroll to position [655, 0]
click at [728, 50] on icon "button" at bounding box center [733, 47] width 10 height 10
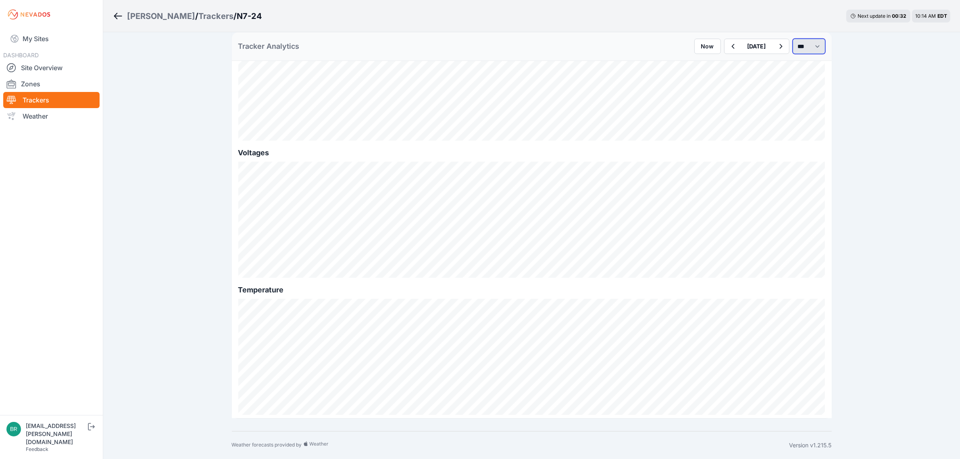
click at [793, 43] on select "*** **** *****" at bounding box center [809, 46] width 33 height 15
click at [793, 39] on select "*** **** *****" at bounding box center [809, 46] width 33 height 15
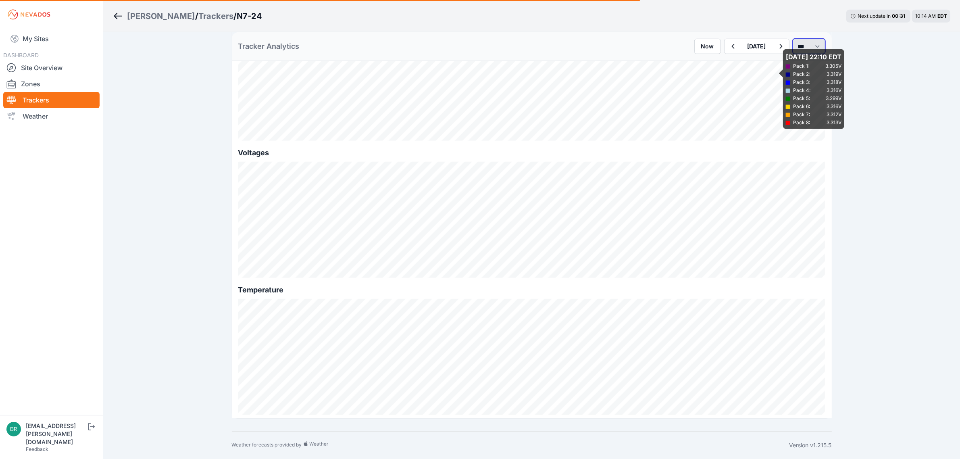
select select "*******"
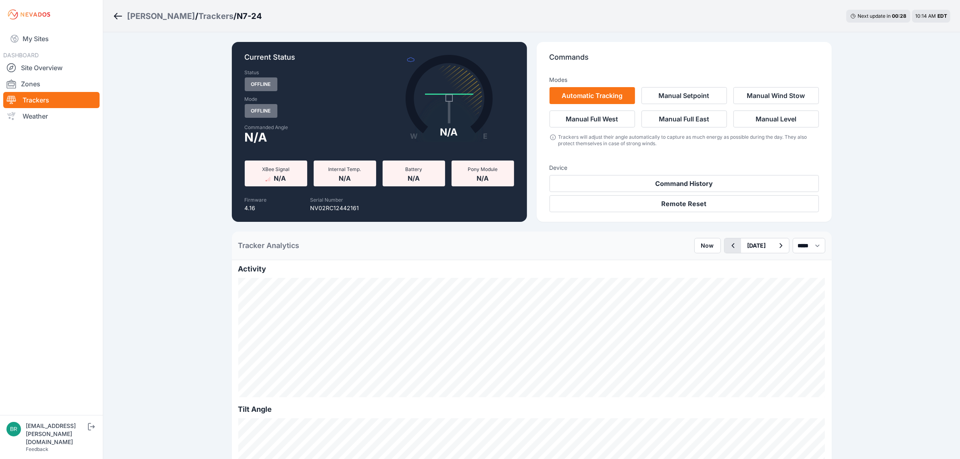
click at [728, 245] on icon "button" at bounding box center [733, 246] width 10 height 10
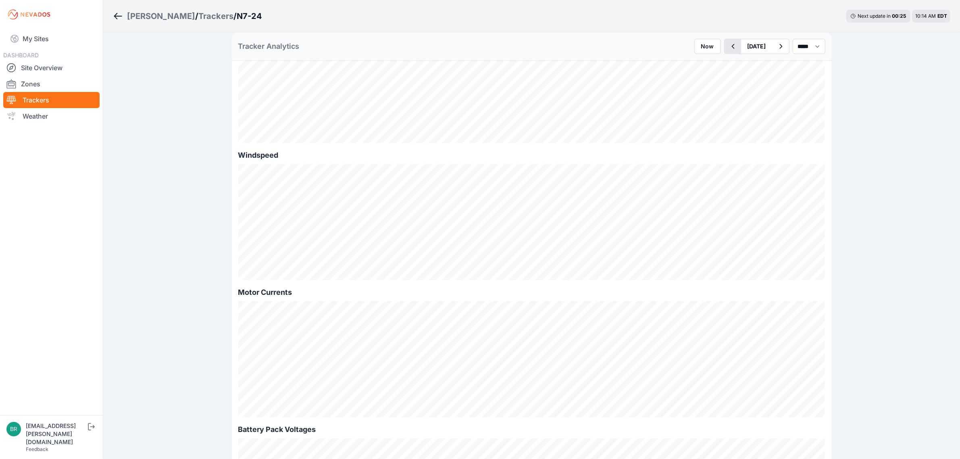
scroll to position [554, 0]
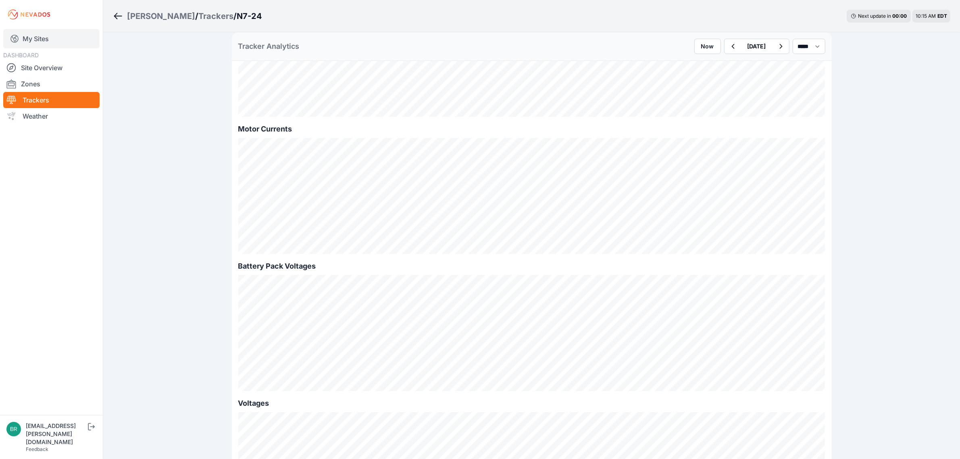
click at [49, 39] on link "My Sites" at bounding box center [51, 38] width 96 height 19
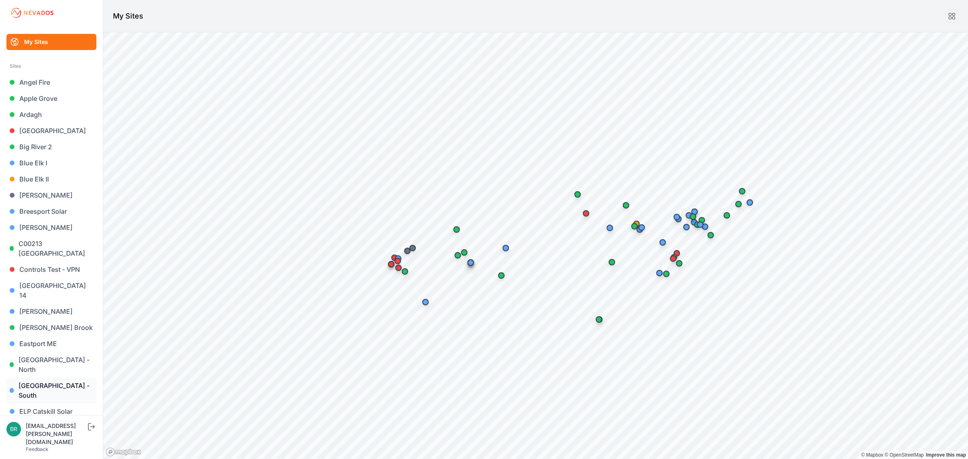
click at [67, 377] on link "East Road - South" at bounding box center [51, 390] width 90 height 26
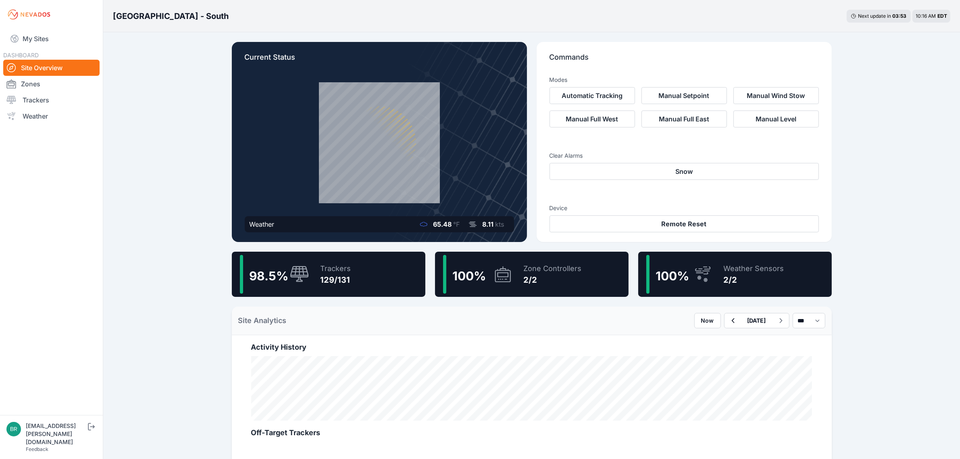
click at [304, 281] on icon at bounding box center [299, 274] width 19 height 17
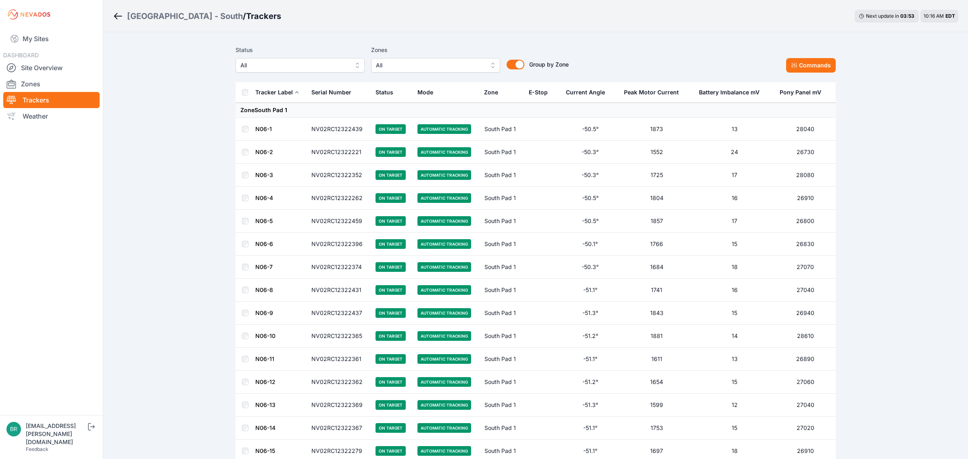
click at [326, 65] on span "All" at bounding box center [294, 65] width 108 height 10
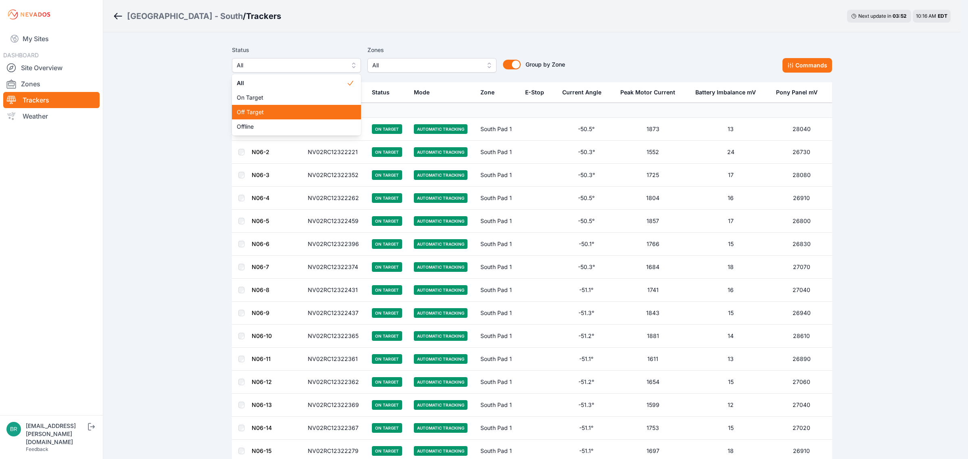
click at [292, 107] on div "Off Target" at bounding box center [296, 112] width 129 height 15
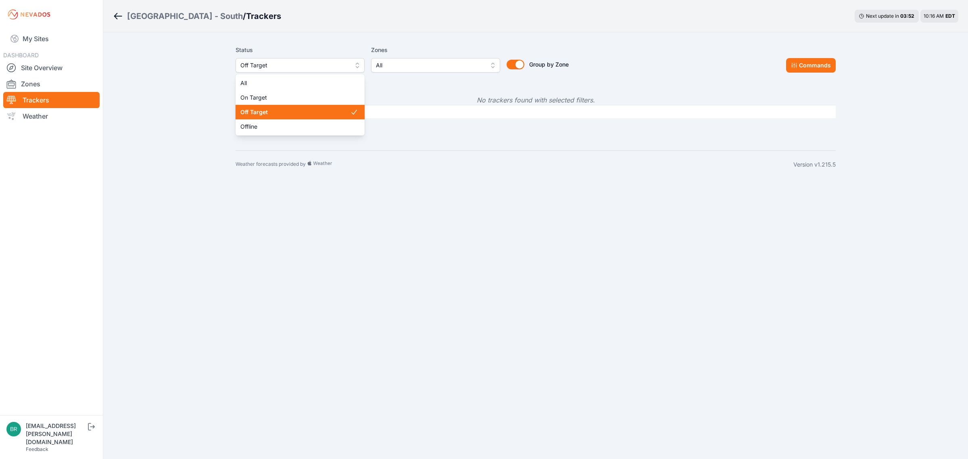
click at [294, 69] on span "Off Target" at bounding box center [294, 65] width 108 height 10
click at [283, 127] on span "Offline" at bounding box center [295, 127] width 110 height 8
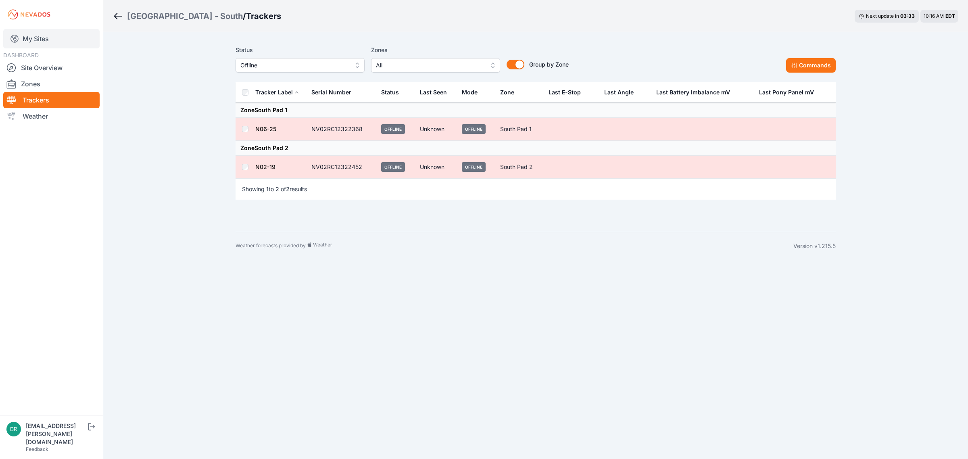
click at [73, 35] on link "My Sites" at bounding box center [51, 38] width 96 height 19
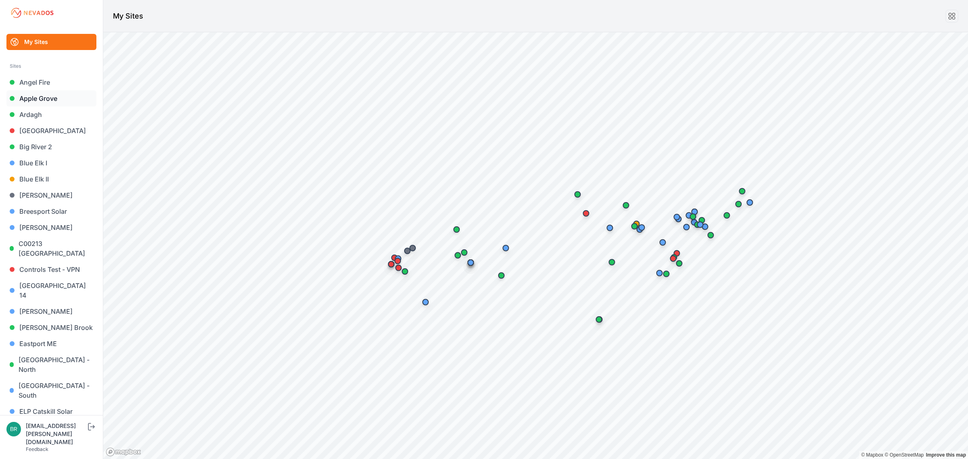
click at [37, 91] on link "Apple Grove" at bounding box center [51, 98] width 90 height 16
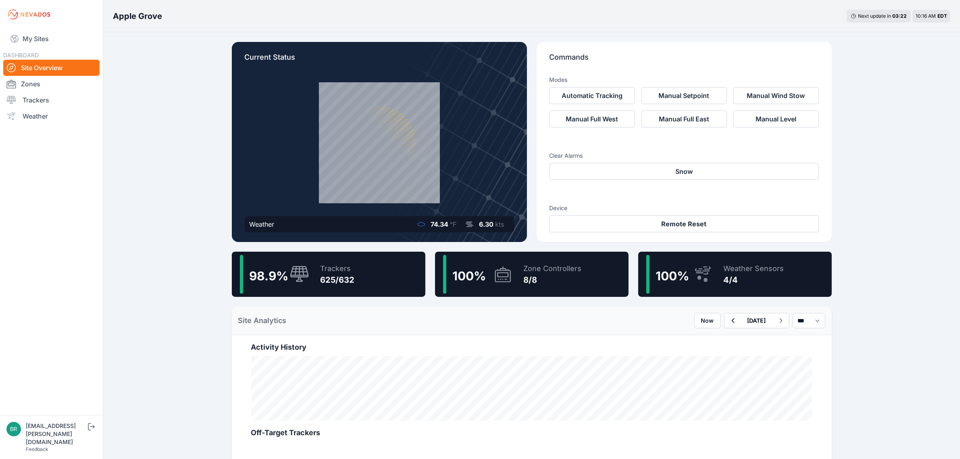
click at [369, 262] on div "98.9 % Trackers 625/632" at bounding box center [329, 274] width 194 height 45
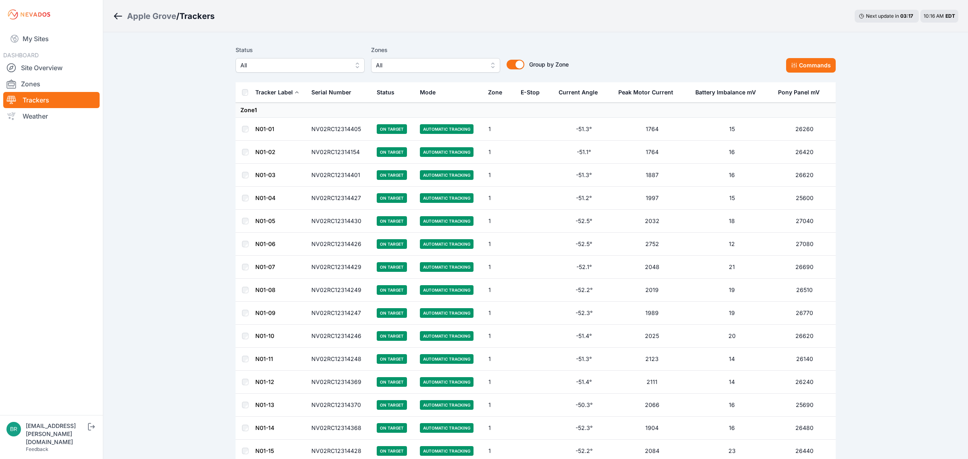
click at [323, 63] on span "All" at bounding box center [294, 65] width 108 height 10
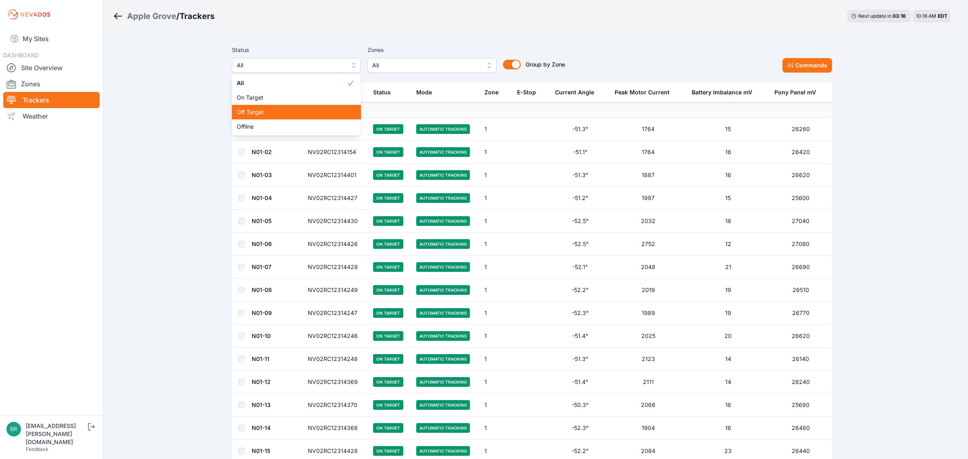
click at [303, 112] on span "Off Target" at bounding box center [292, 112] width 110 height 8
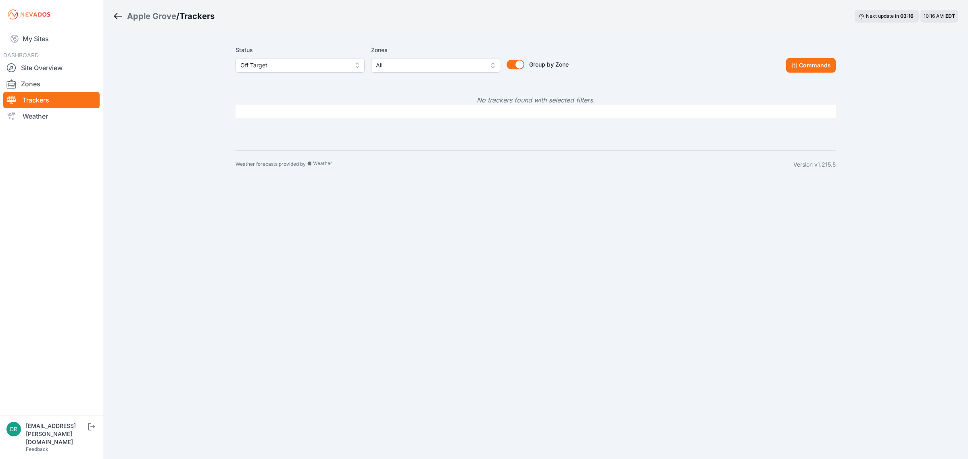
click at [152, 17] on div "Apple Grove" at bounding box center [151, 15] width 49 height 11
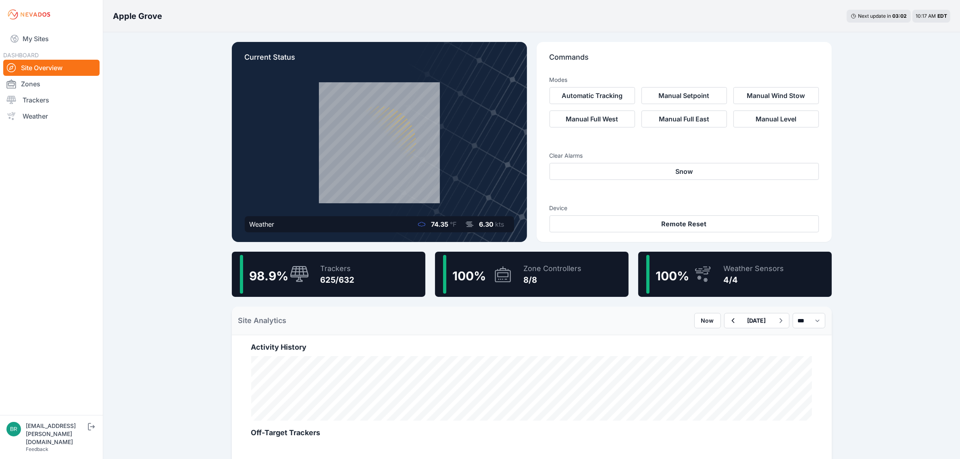
click at [384, 158] on icon at bounding box center [379, 143] width 137 height 137
click at [360, 260] on div "98.9 % Trackers 625/632" at bounding box center [329, 274] width 194 height 45
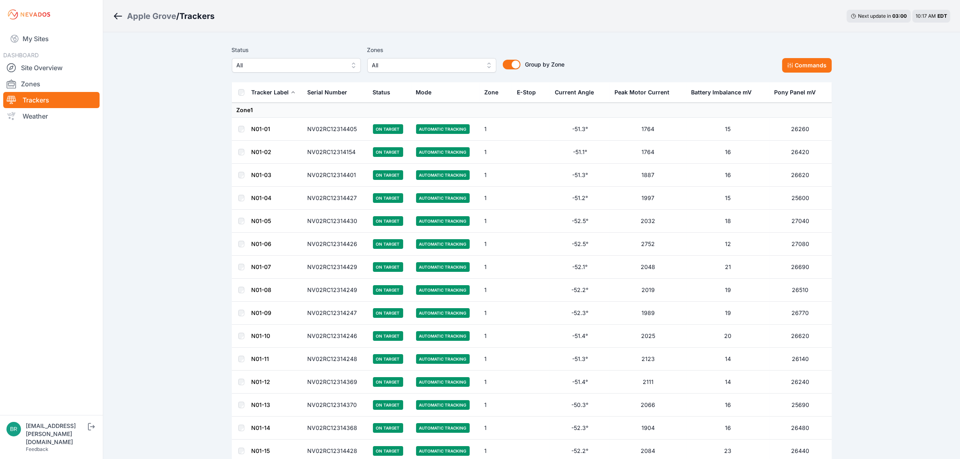
click at [310, 64] on span "All" at bounding box center [291, 65] width 108 height 10
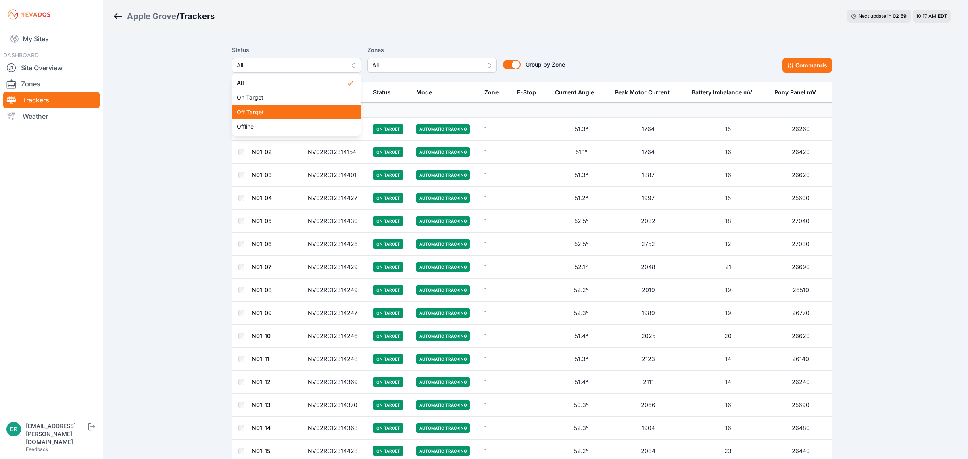
click at [277, 118] on div "Off Target" at bounding box center [296, 112] width 129 height 15
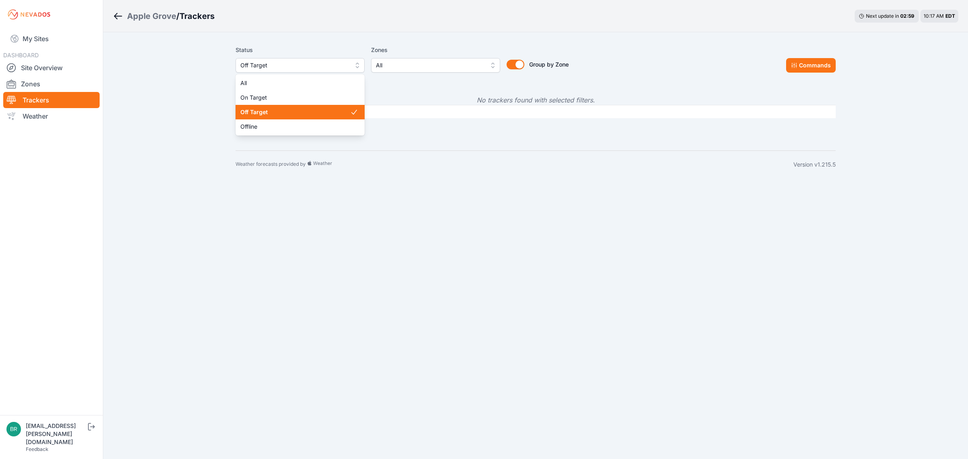
click at [288, 69] on span "Off Target" at bounding box center [294, 65] width 108 height 10
click at [273, 126] on span "Offline" at bounding box center [295, 127] width 110 height 8
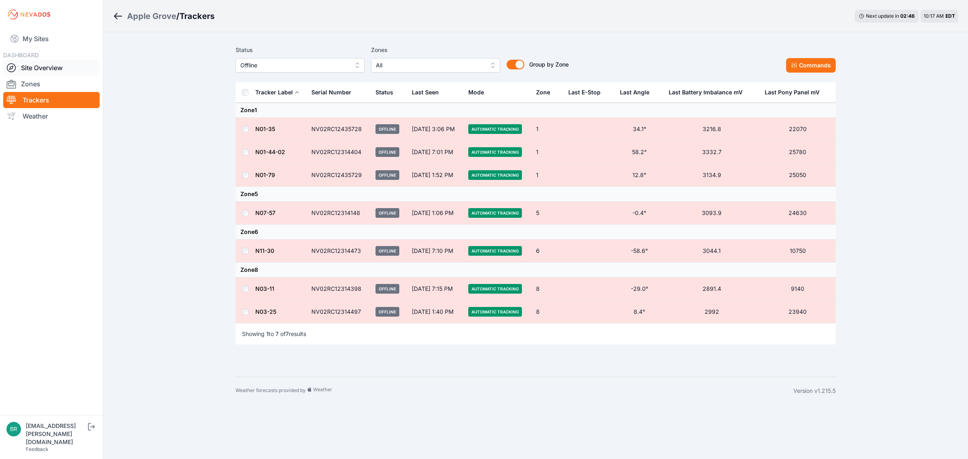
click at [58, 67] on link "Site Overview" at bounding box center [51, 68] width 96 height 16
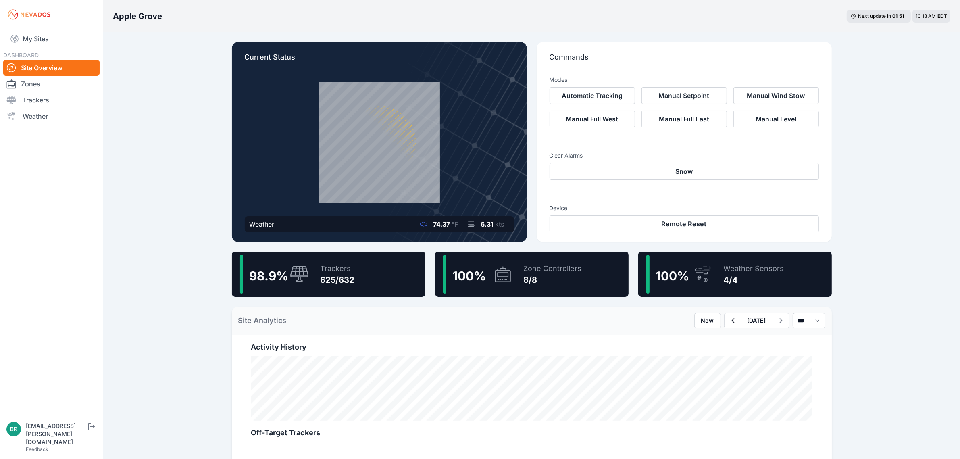
click at [48, 26] on div "My Sites DASHBOARD Site Overview Zones Trackers Weather" at bounding box center [51, 207] width 103 height 415
click at [48, 36] on link "My Sites" at bounding box center [51, 38] width 96 height 19
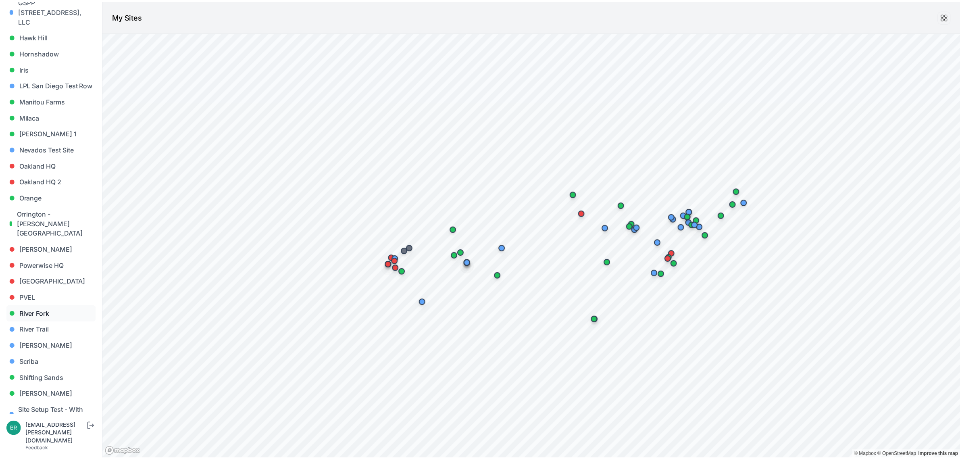
scroll to position [353, 0]
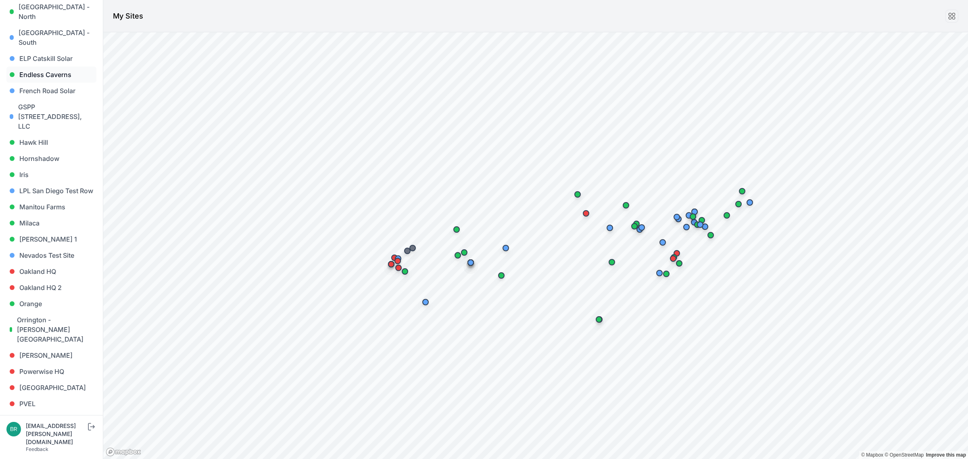
click at [61, 67] on link "Endless Caverns" at bounding box center [51, 75] width 90 height 16
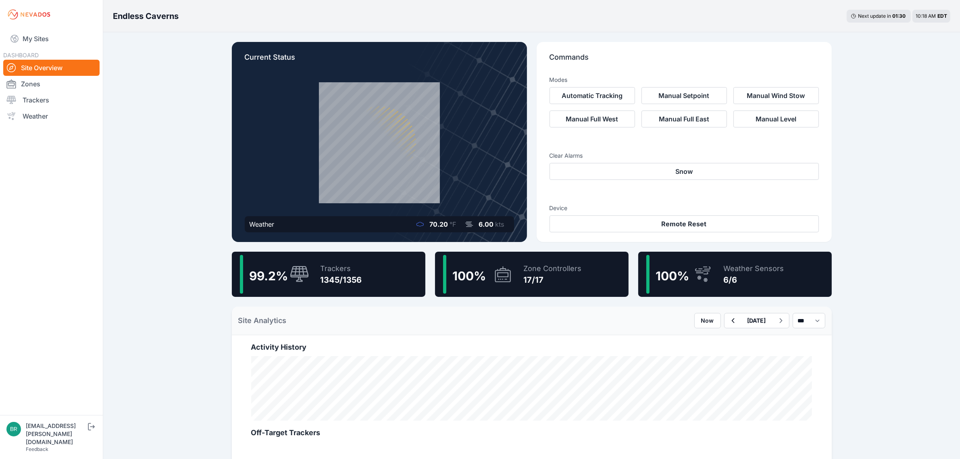
click at [362, 257] on div "99.2 % Trackers 1345/1356" at bounding box center [329, 274] width 194 height 45
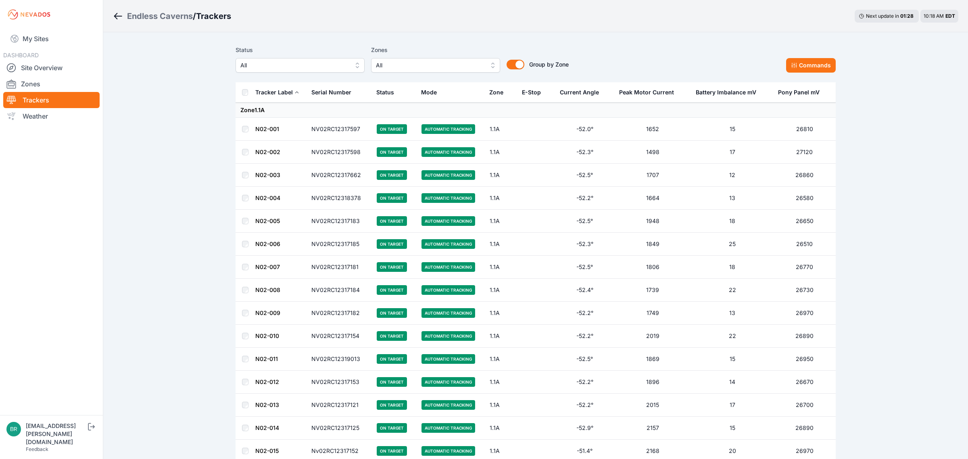
click at [283, 65] on span "All" at bounding box center [294, 65] width 108 height 10
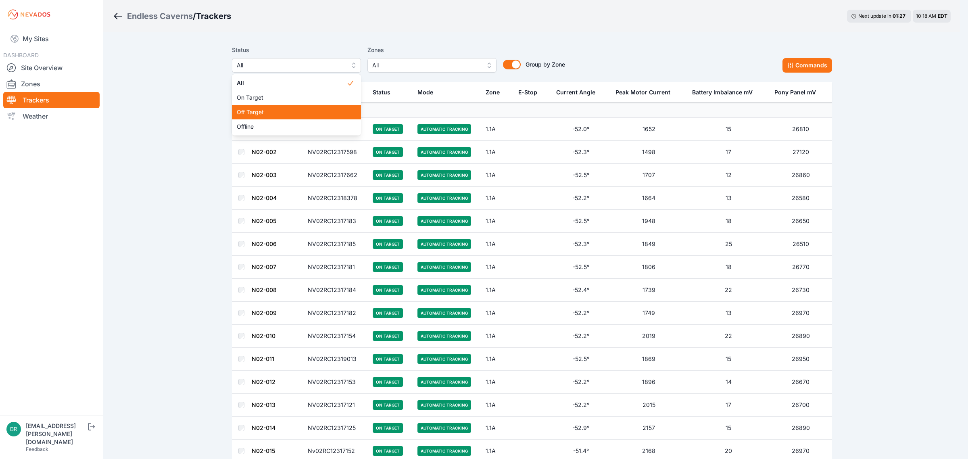
click at [277, 113] on span "Off Target" at bounding box center [292, 112] width 110 height 8
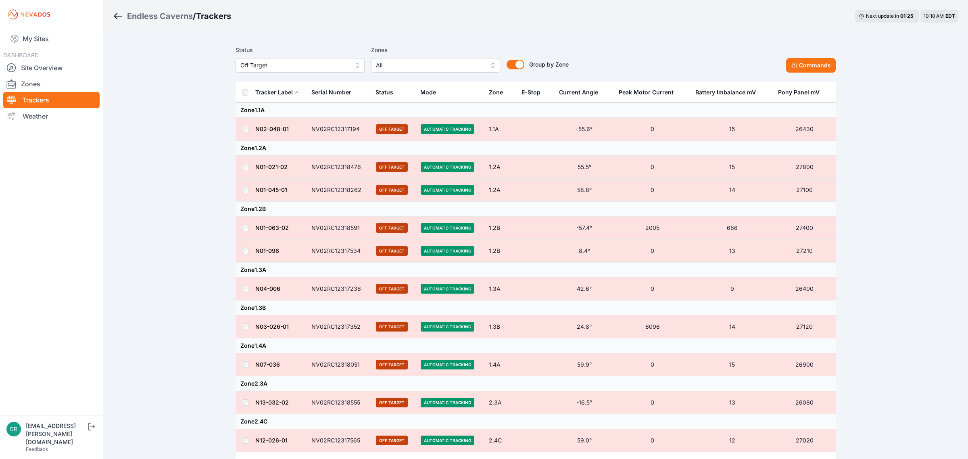
click at [281, 62] on span "Off Target" at bounding box center [294, 65] width 108 height 10
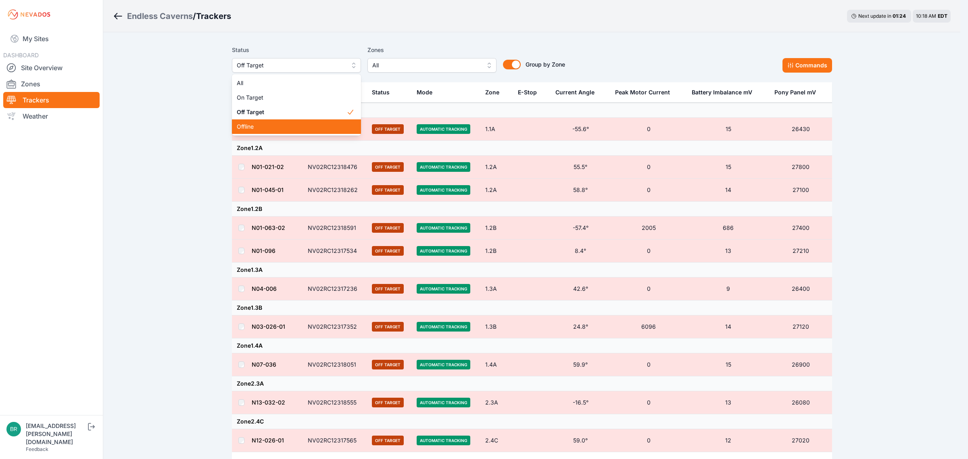
click at [264, 126] on span "Offline" at bounding box center [292, 127] width 110 height 8
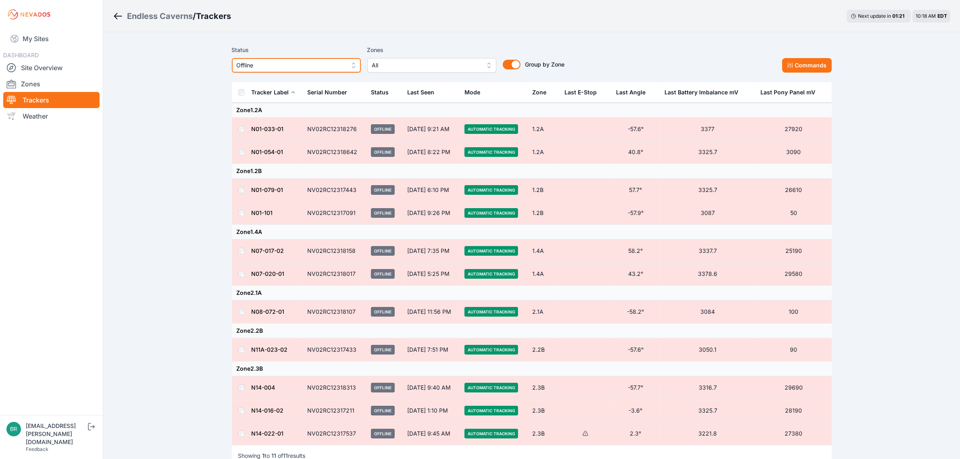
scroll to position [69, 0]
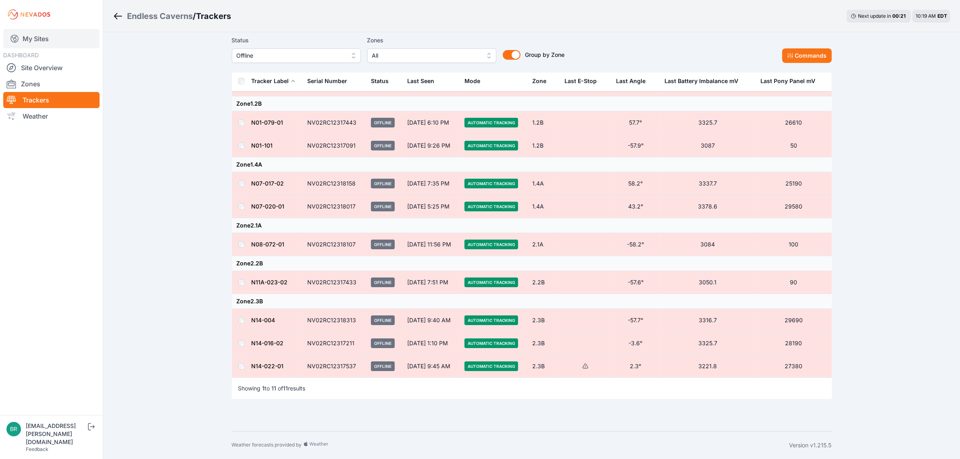
click at [31, 31] on link "My Sites" at bounding box center [51, 38] width 96 height 19
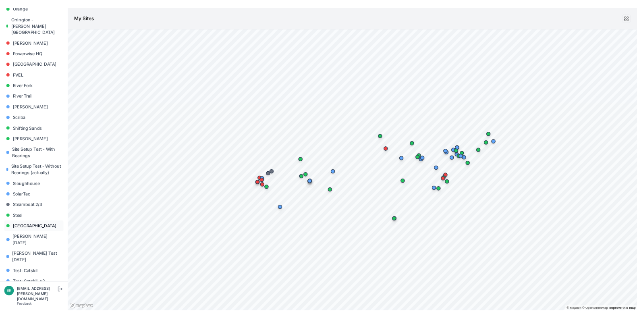
scroll to position [687, 0]
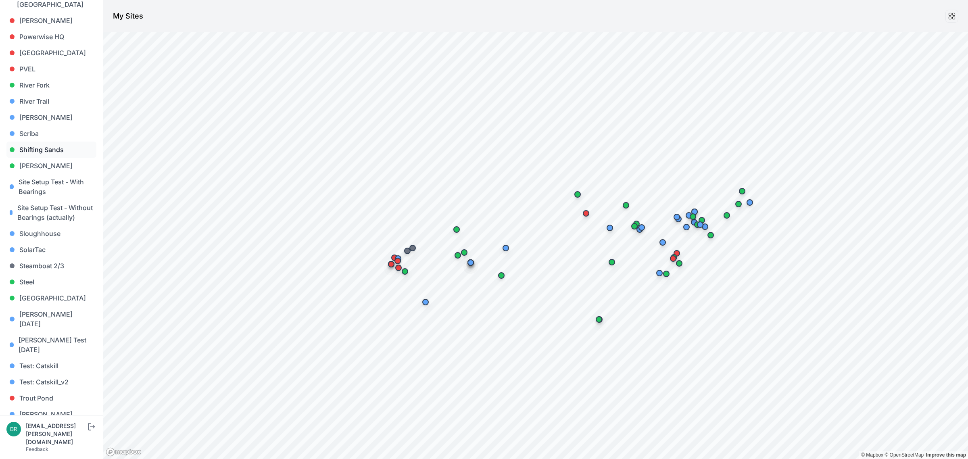
click at [52, 142] on link "Shifting Sands" at bounding box center [51, 150] width 90 height 16
